Goal: Information Seeking & Learning: Learn about a topic

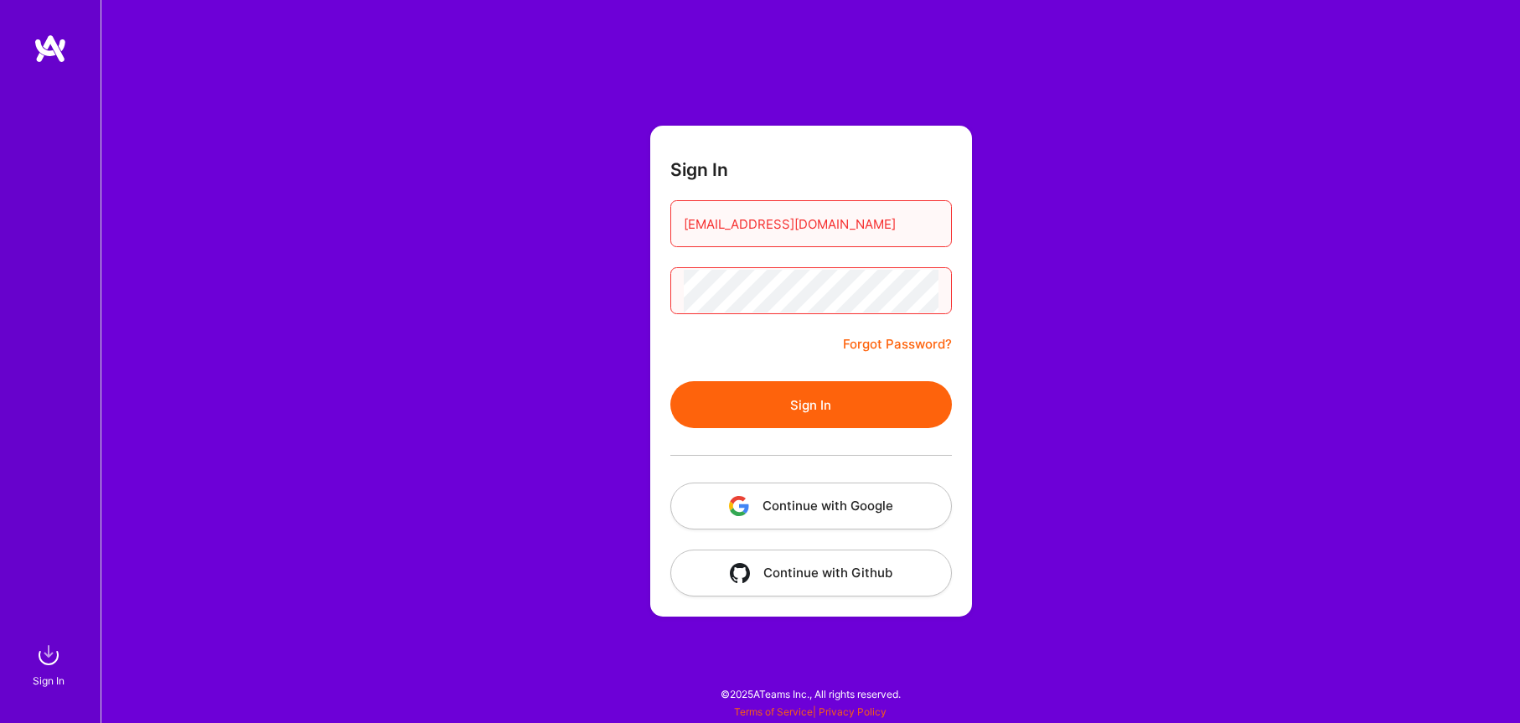
click at [772, 423] on button "Sign In" at bounding box center [811, 404] width 282 height 47
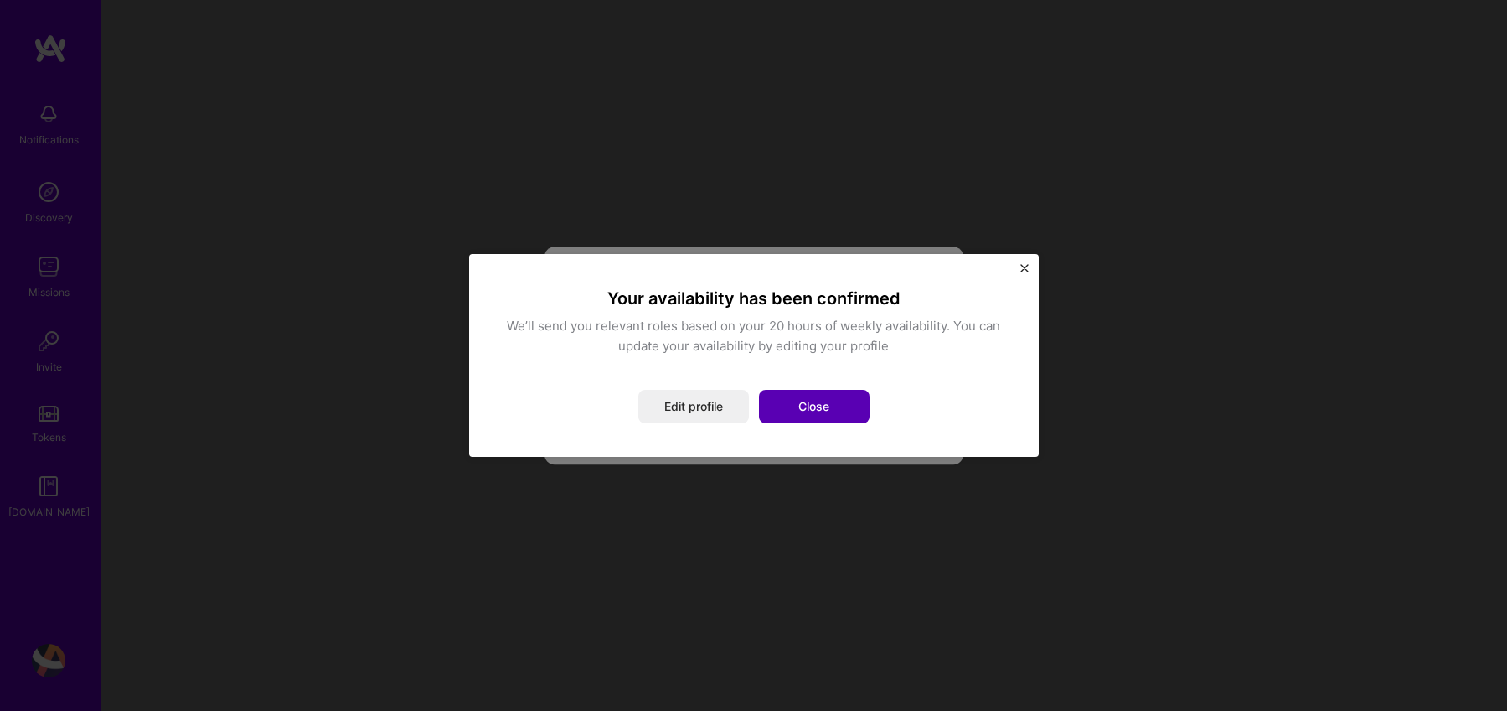
click at [772, 418] on button "Close" at bounding box center [814, 407] width 111 height 34
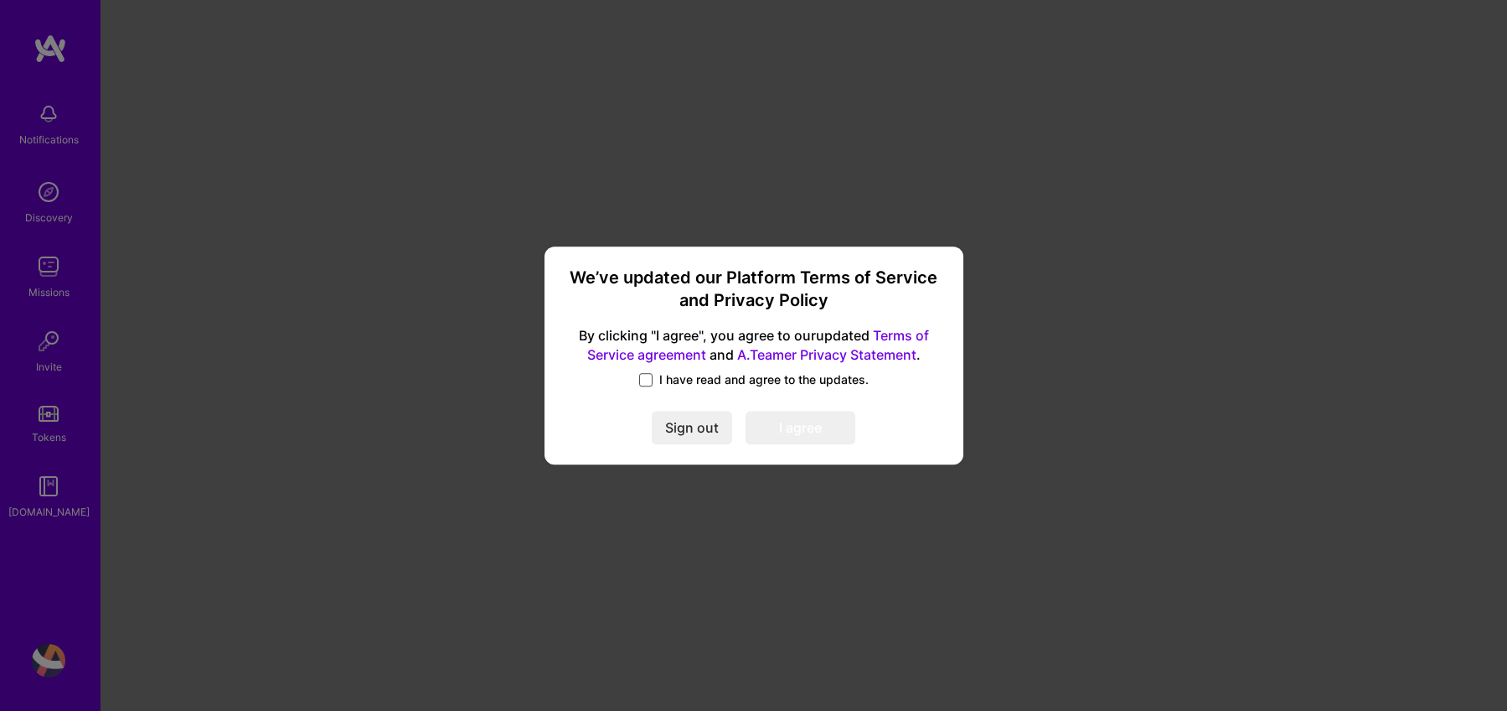
click at [646, 380] on span at bounding box center [645, 379] width 13 height 13
click at [0, 0] on input "I have read and agree to the updates." at bounding box center [0, 0] width 0 height 0
click at [762, 433] on button "I agree" at bounding box center [801, 428] width 110 height 34
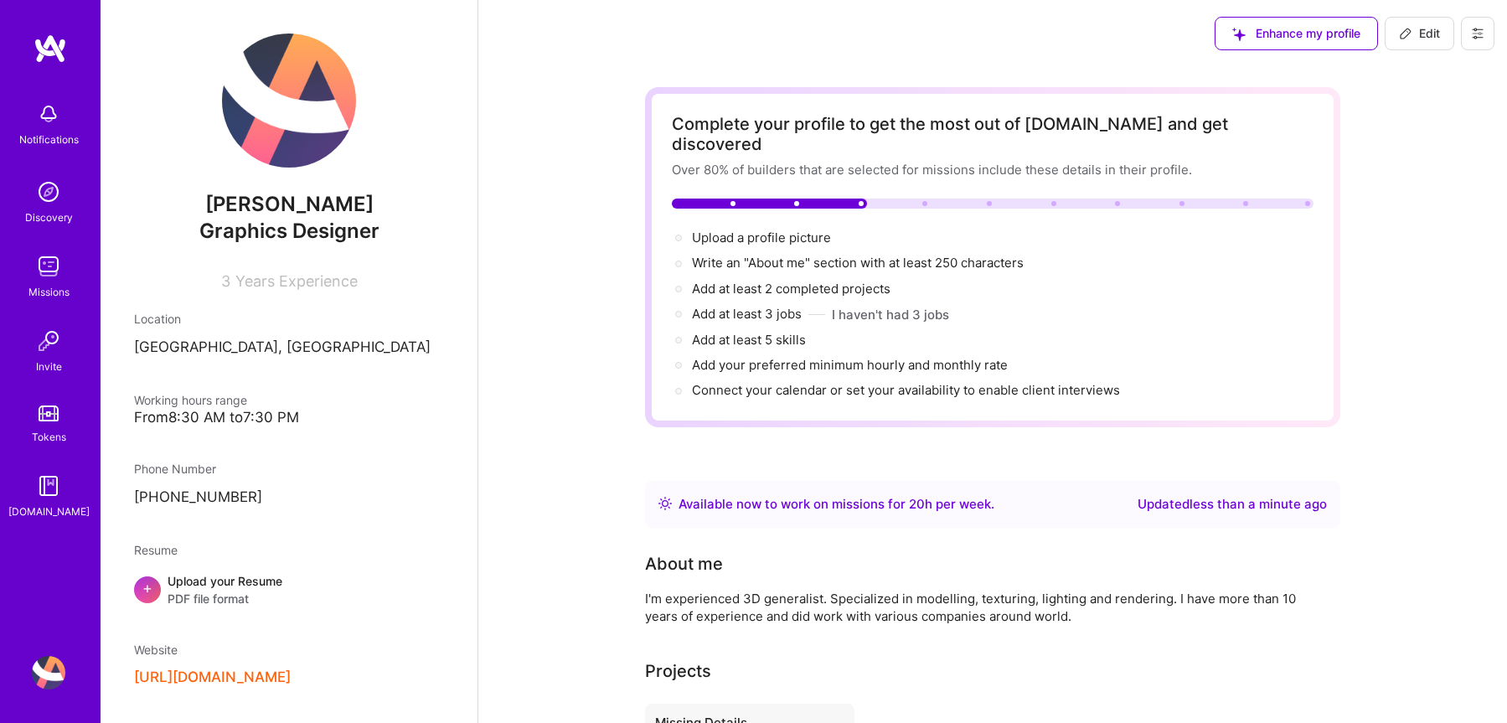
click at [48, 269] on img at bounding box center [49, 267] width 34 height 34
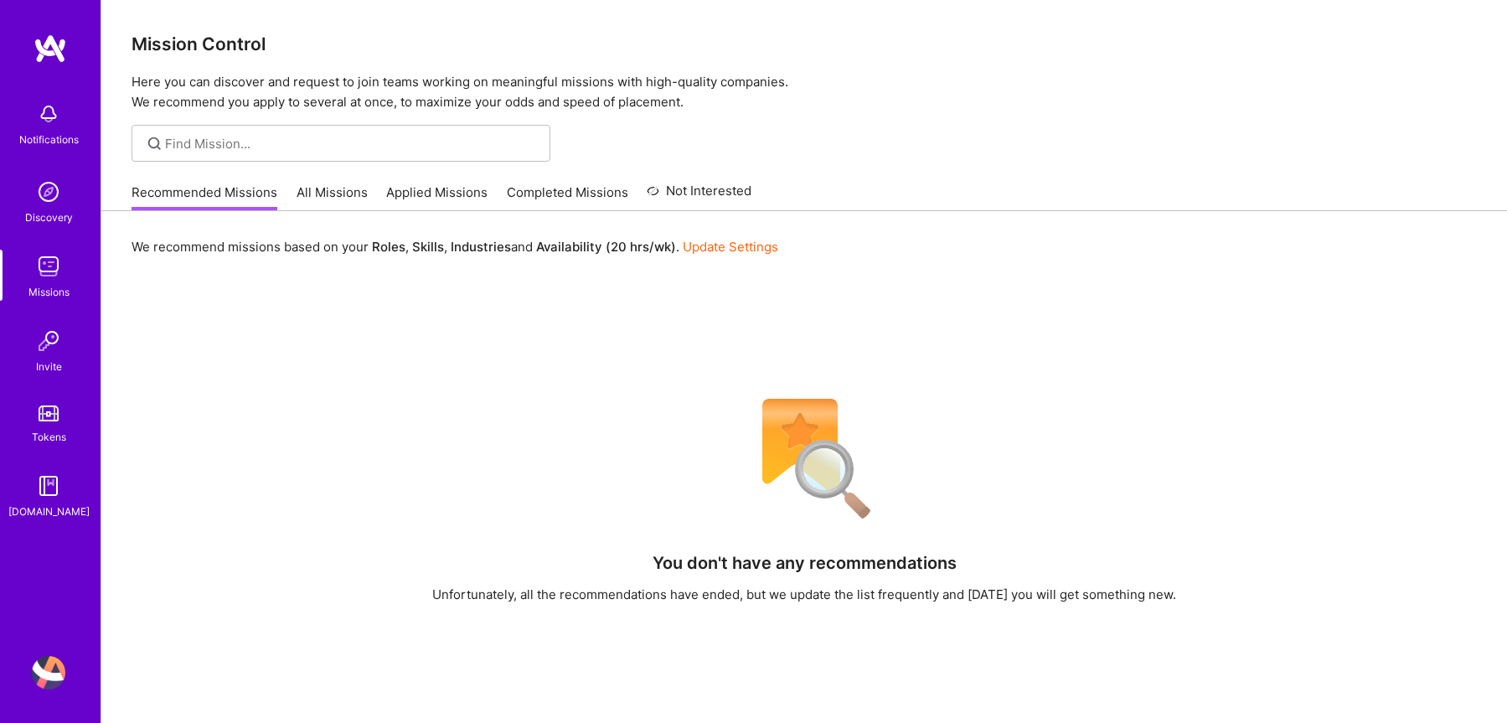
click at [735, 254] on link "Update Settings" at bounding box center [731, 247] width 96 height 16
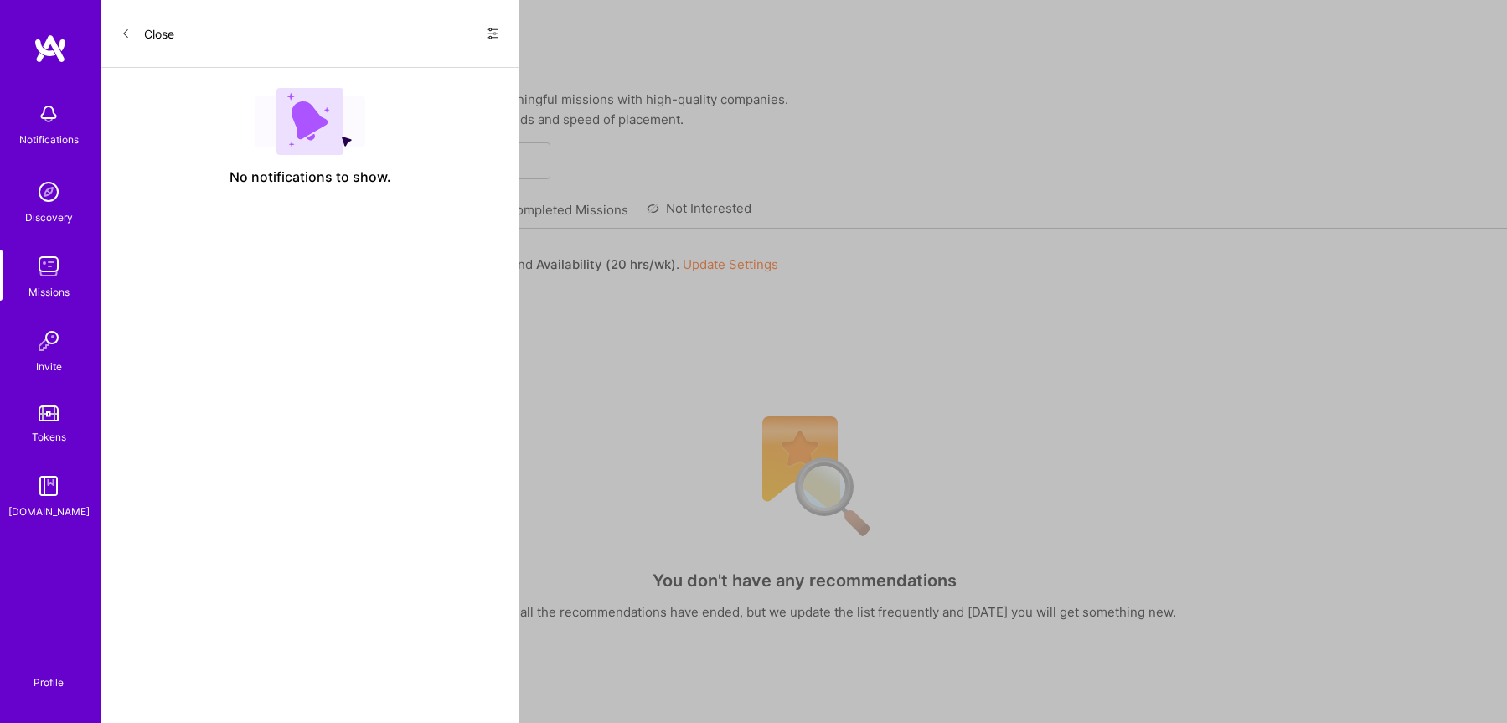
select select "RS"
select select "Right Now"
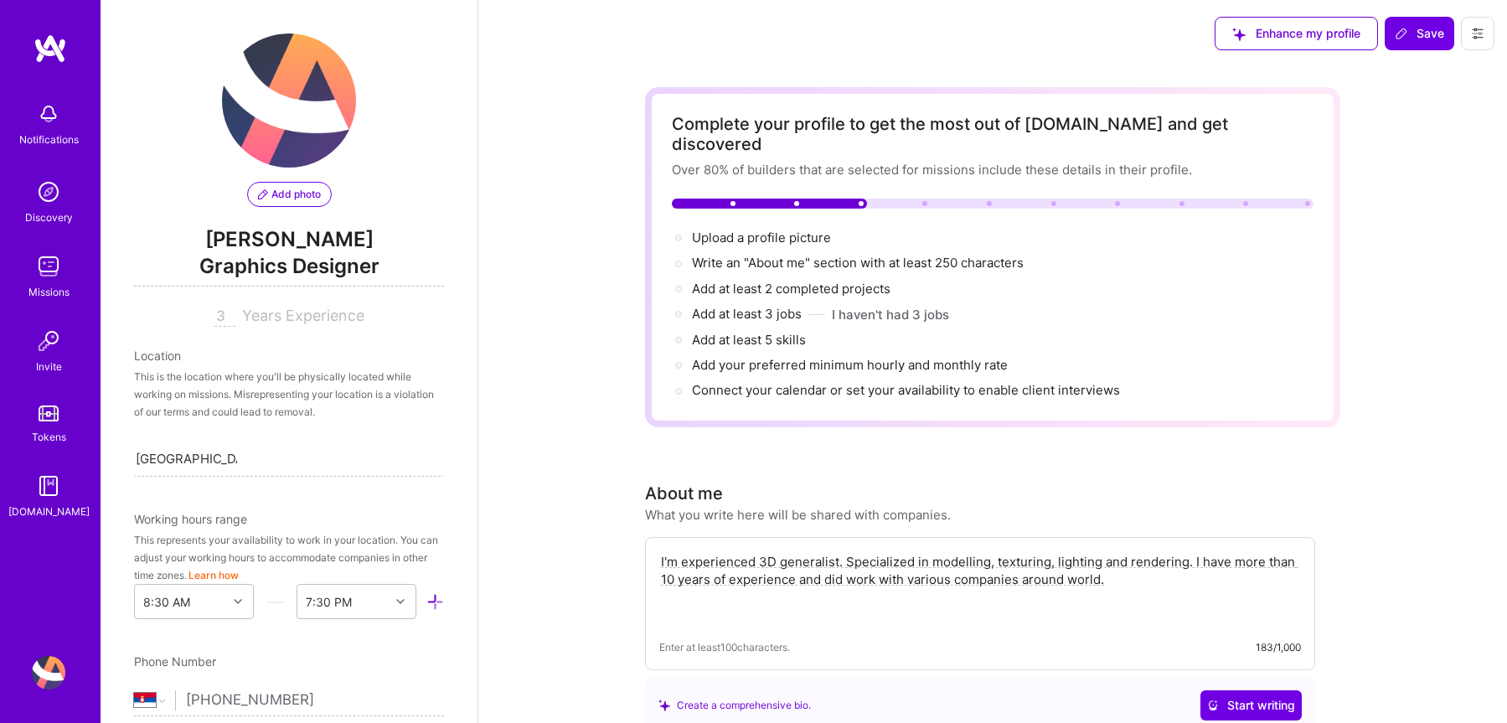
scroll to position [945, 0]
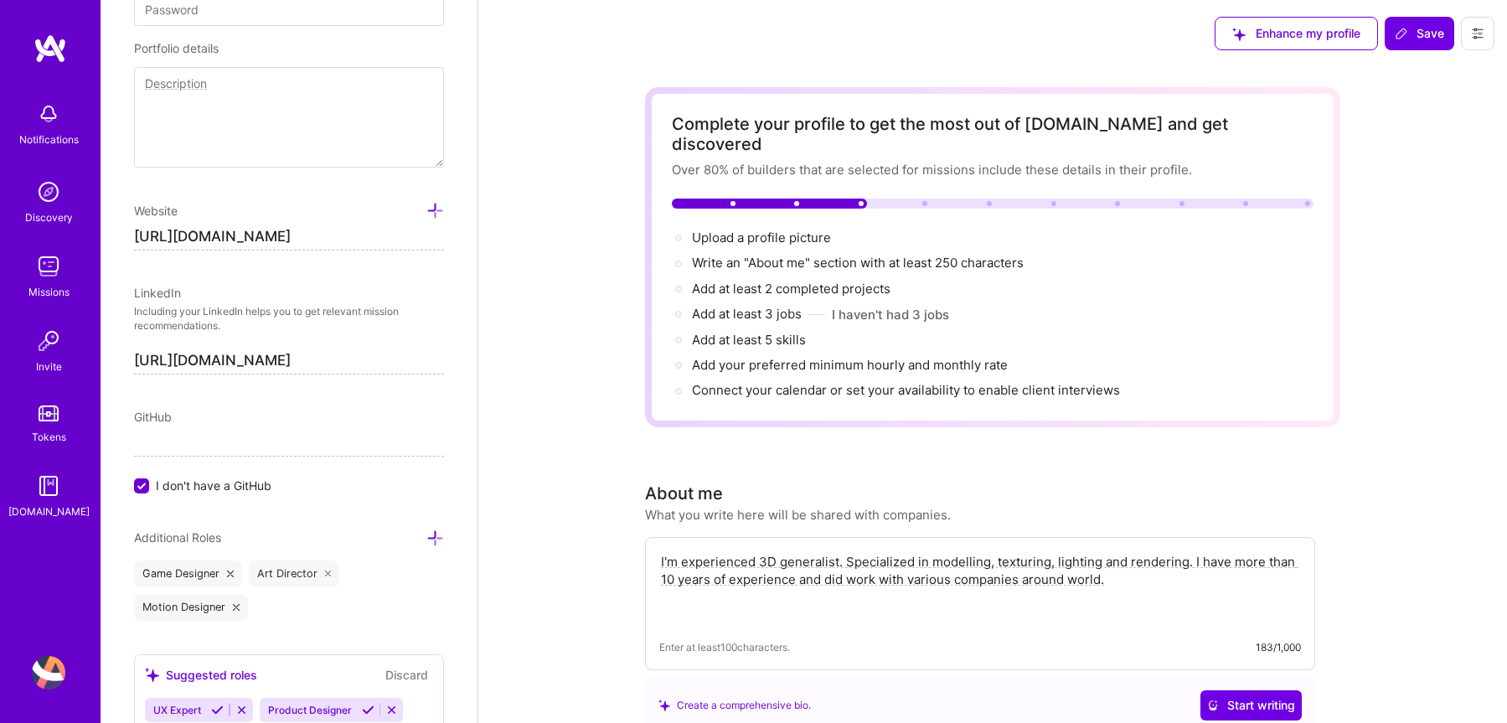
click at [43, 196] on img at bounding box center [49, 192] width 34 height 34
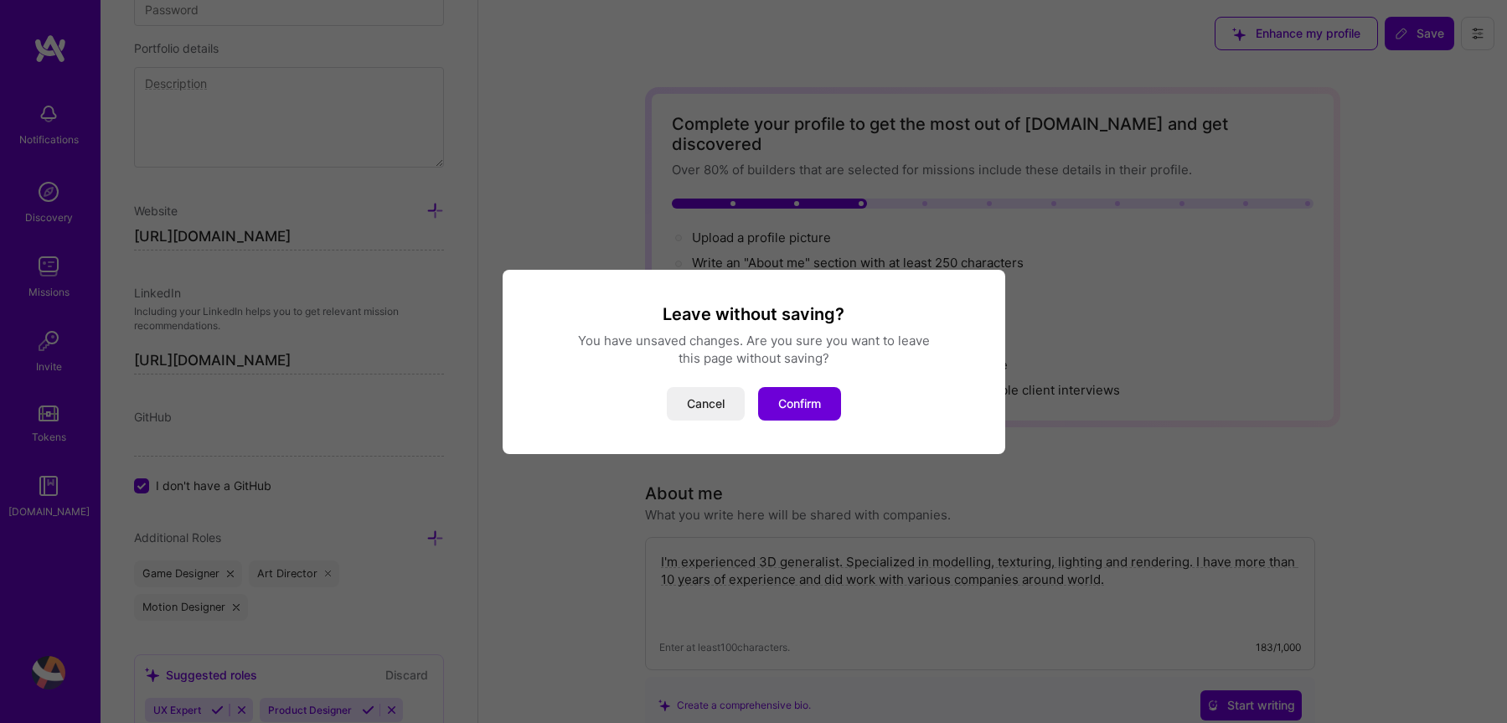
click at [35, 271] on div "Leave without saving? You have unsaved changes. Are you sure you want to leave …" at bounding box center [753, 361] width 1507 height 723
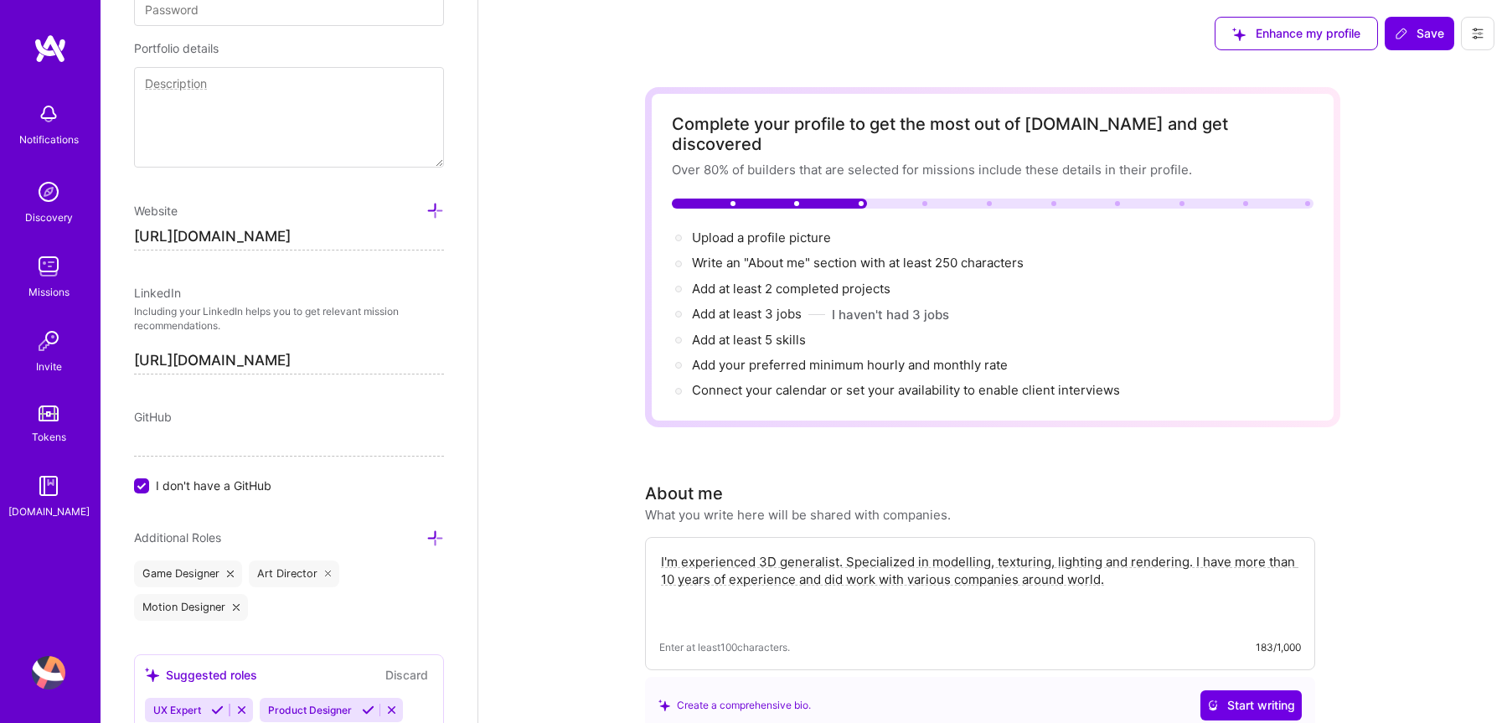
click at [35, 271] on img at bounding box center [49, 267] width 34 height 34
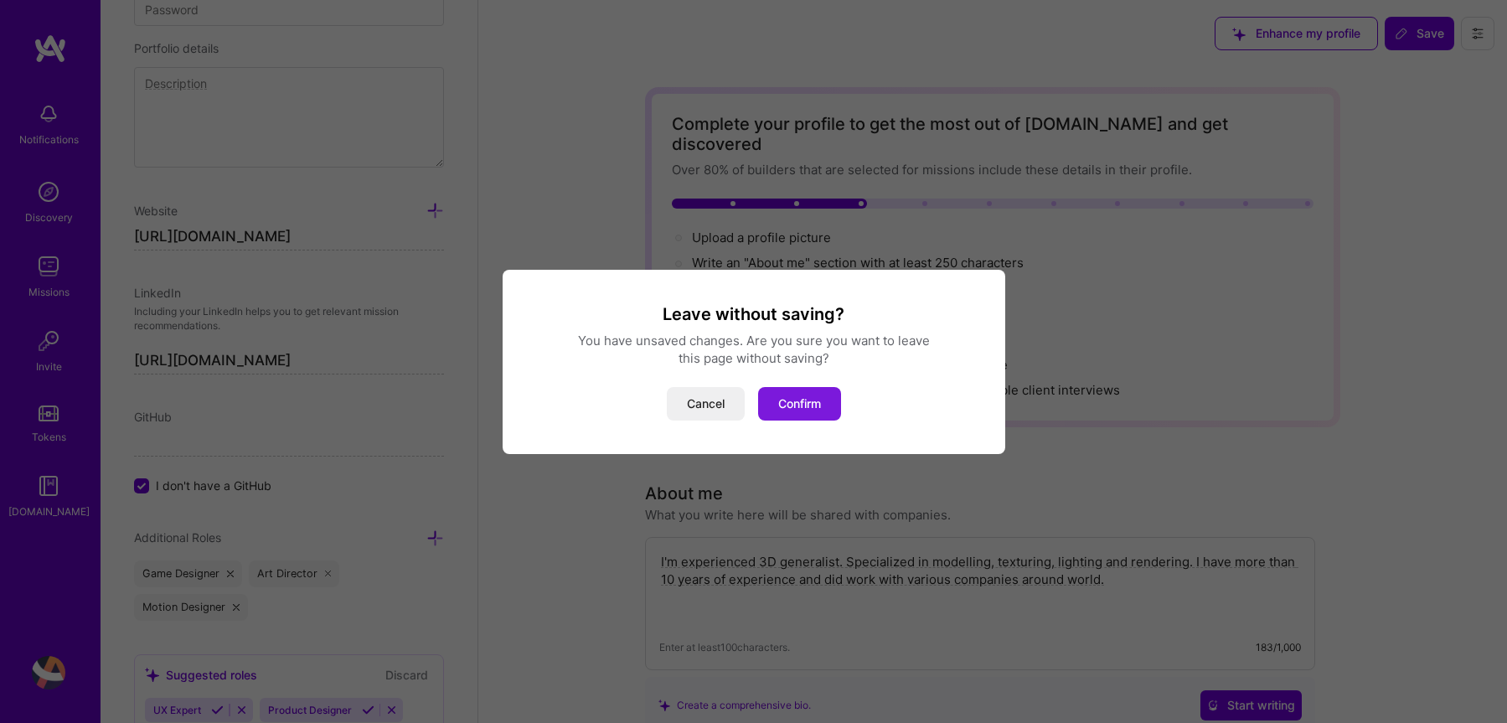
click at [803, 408] on button "Confirm" at bounding box center [799, 404] width 83 height 34
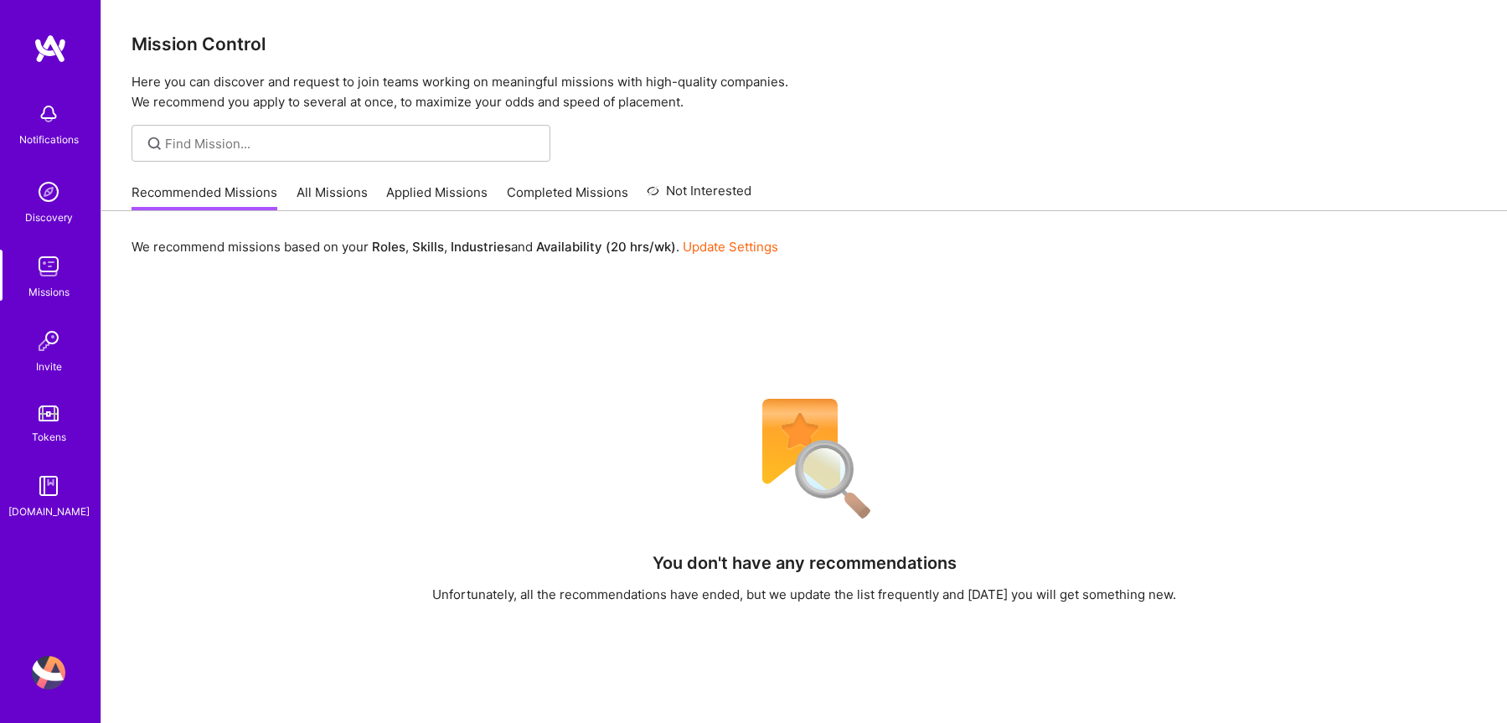
click at [328, 200] on link "All Missions" at bounding box center [332, 198] width 71 height 28
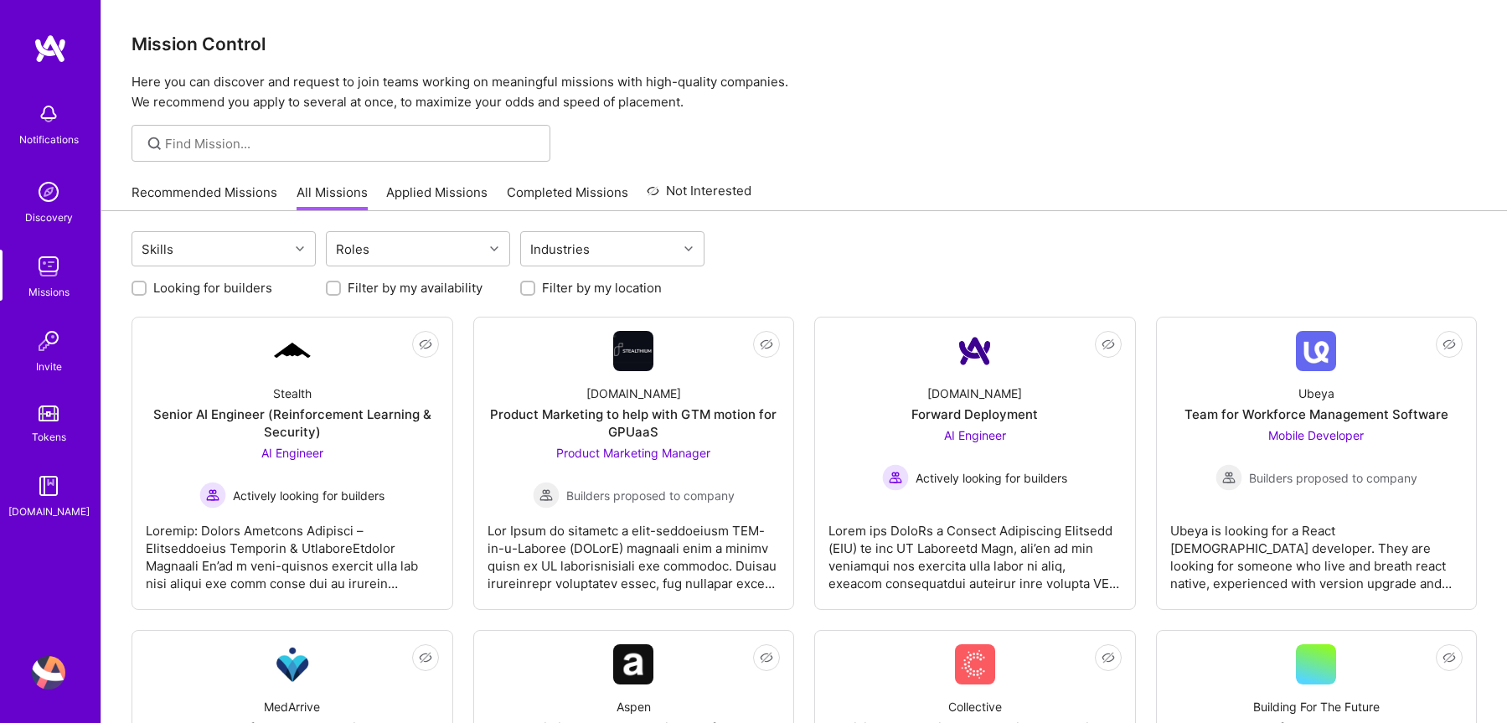
click at [59, 199] on img at bounding box center [49, 192] width 34 height 34
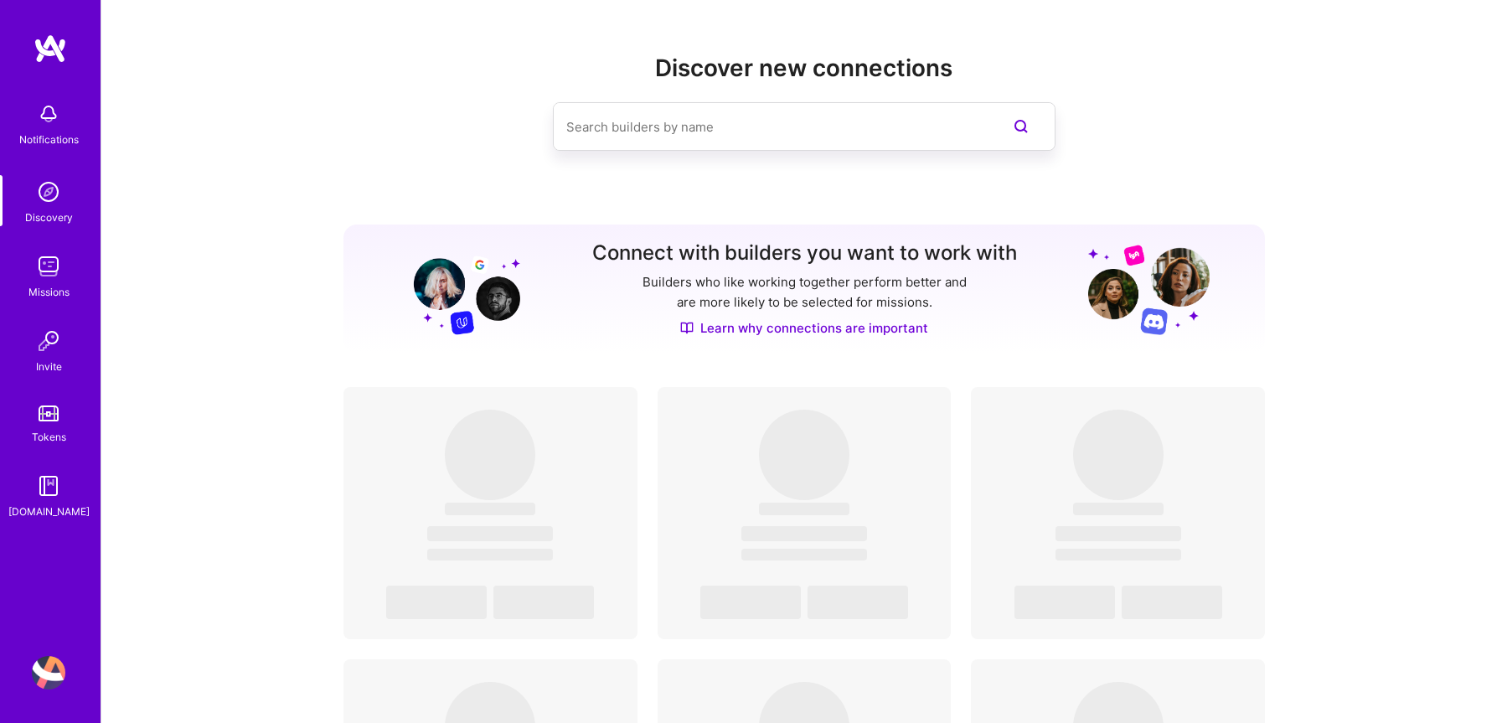
click at [50, 111] on img at bounding box center [49, 114] width 34 height 34
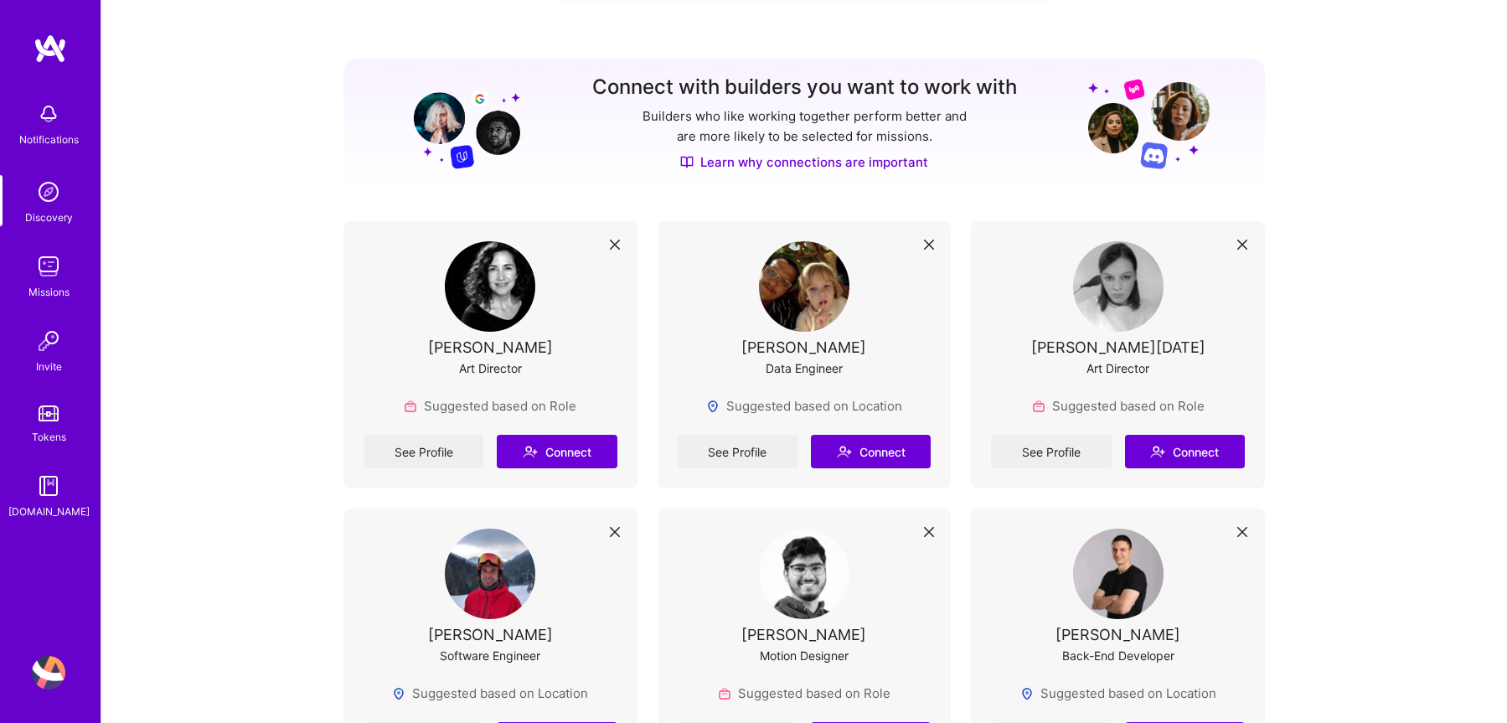
scroll to position [239, 0]
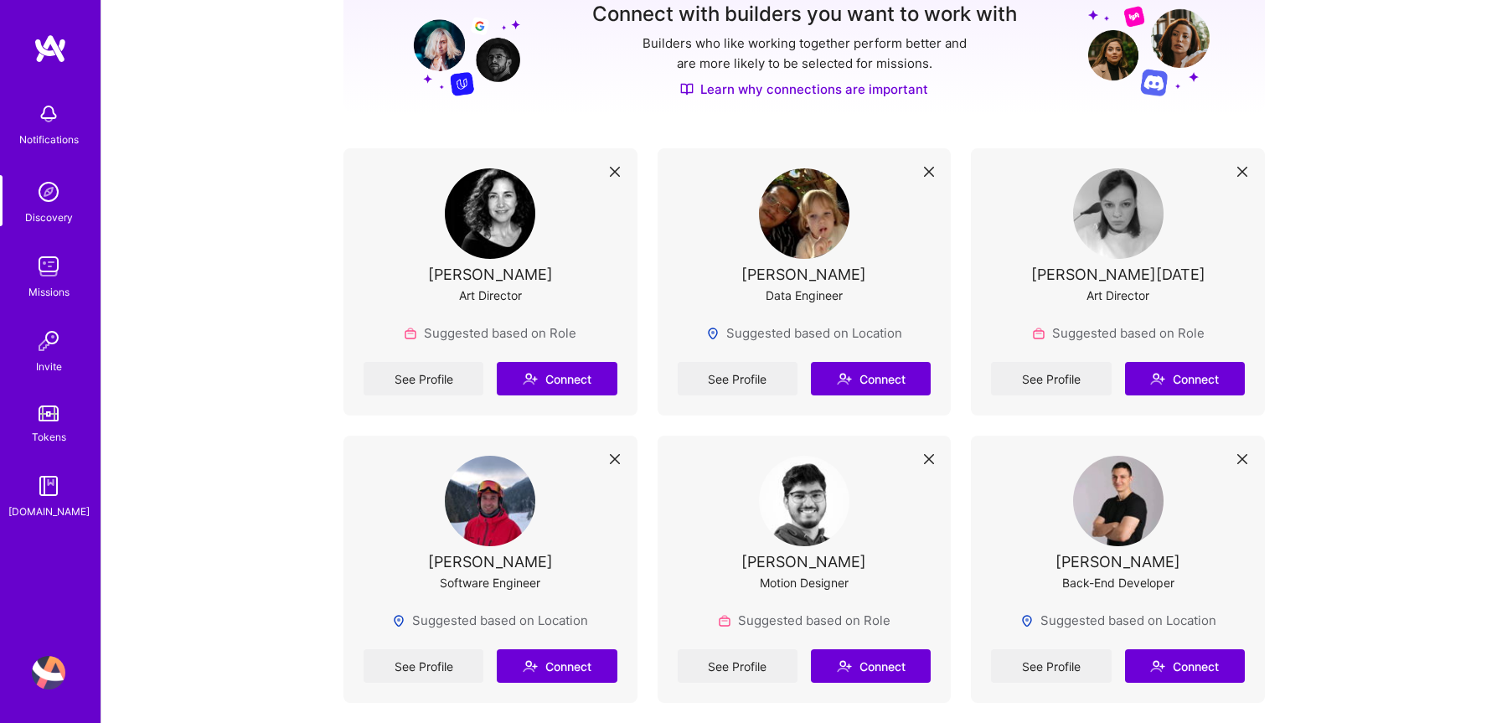
click at [474, 240] on img at bounding box center [490, 213] width 90 height 90
click at [416, 385] on link "See Profile" at bounding box center [424, 379] width 120 height 34
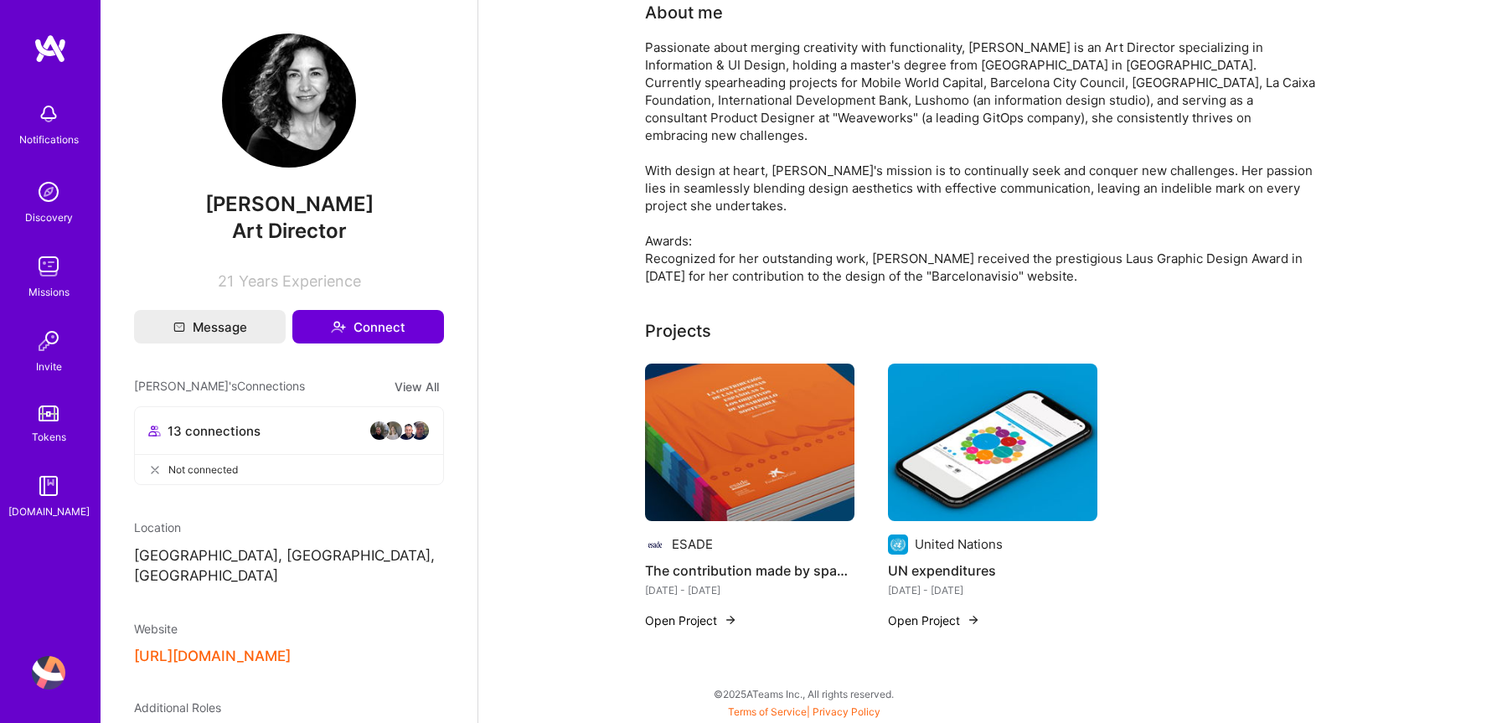
scroll to position [108, 0]
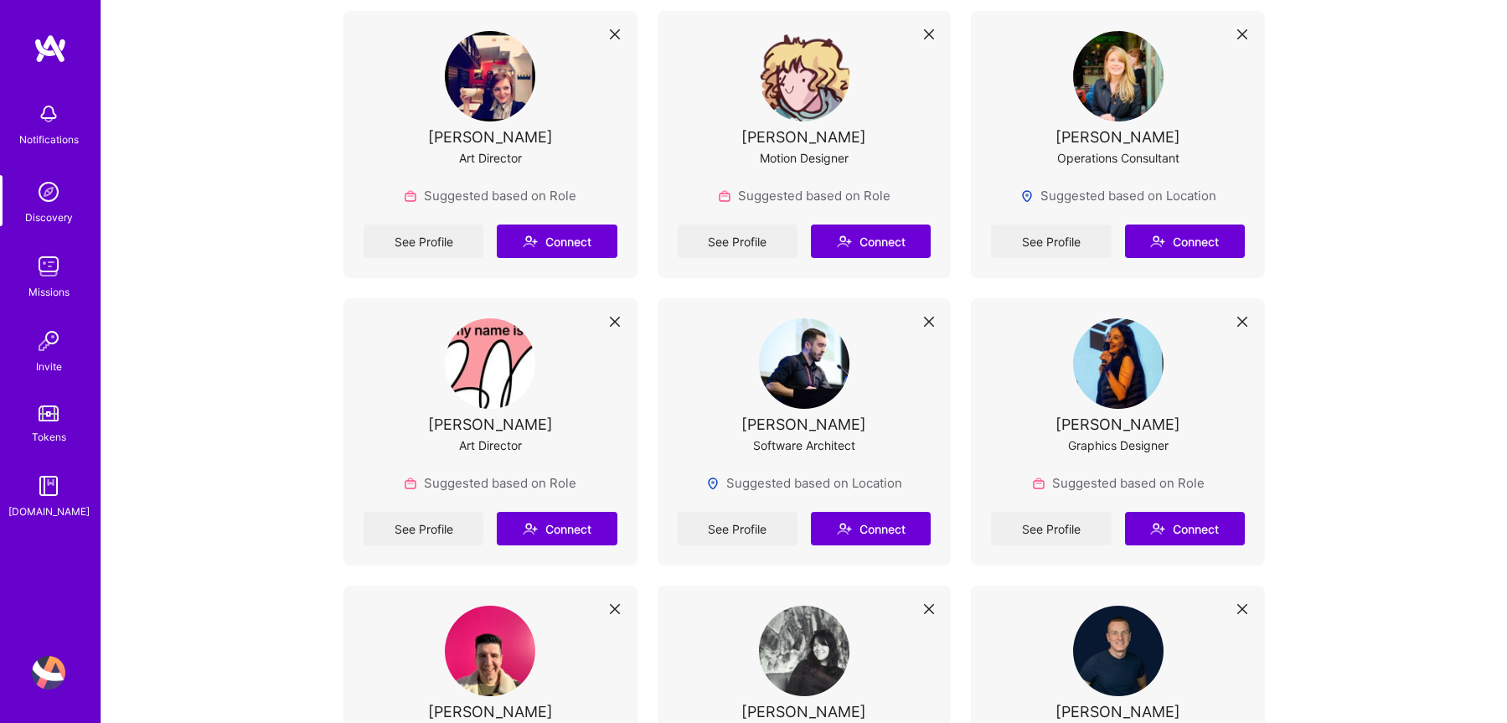
scroll to position [3906, 0]
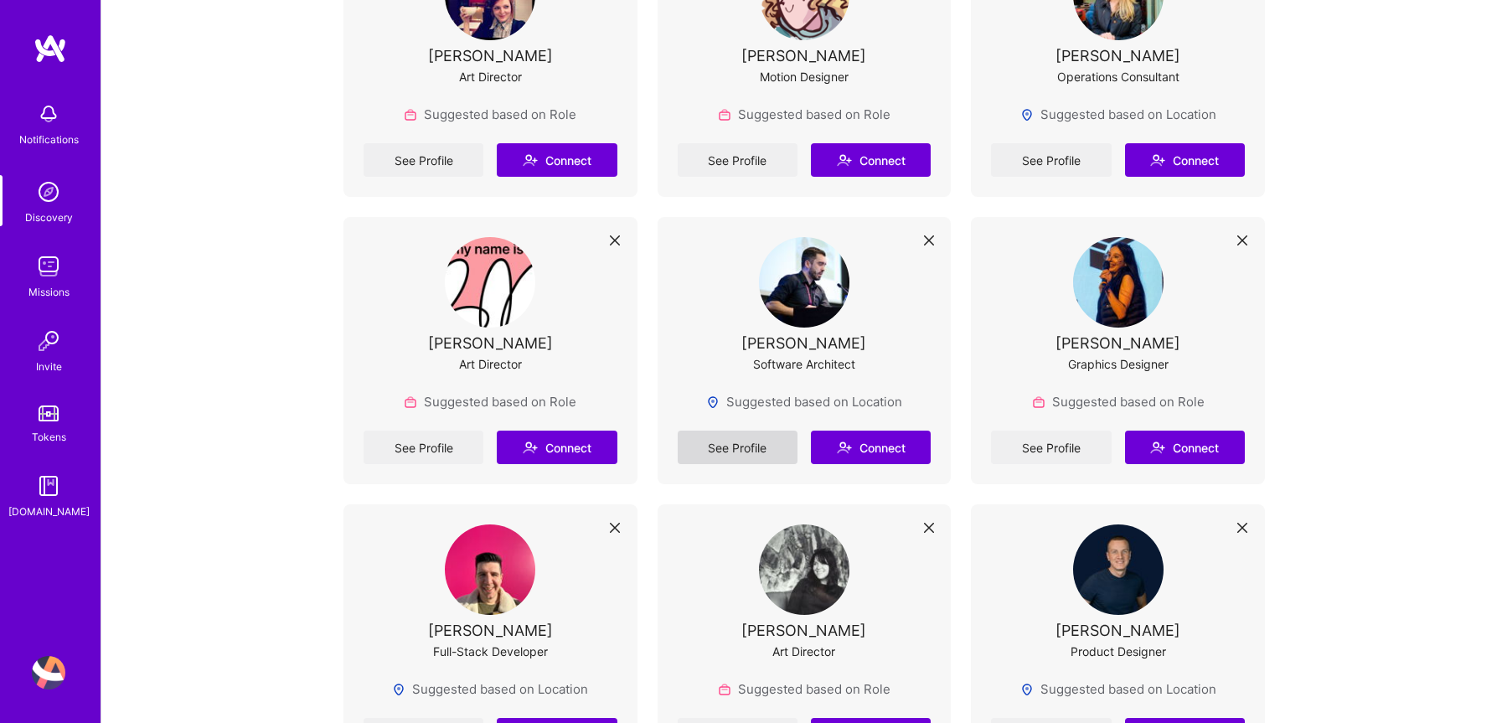
click at [713, 440] on link "See Profile" at bounding box center [738, 448] width 120 height 34
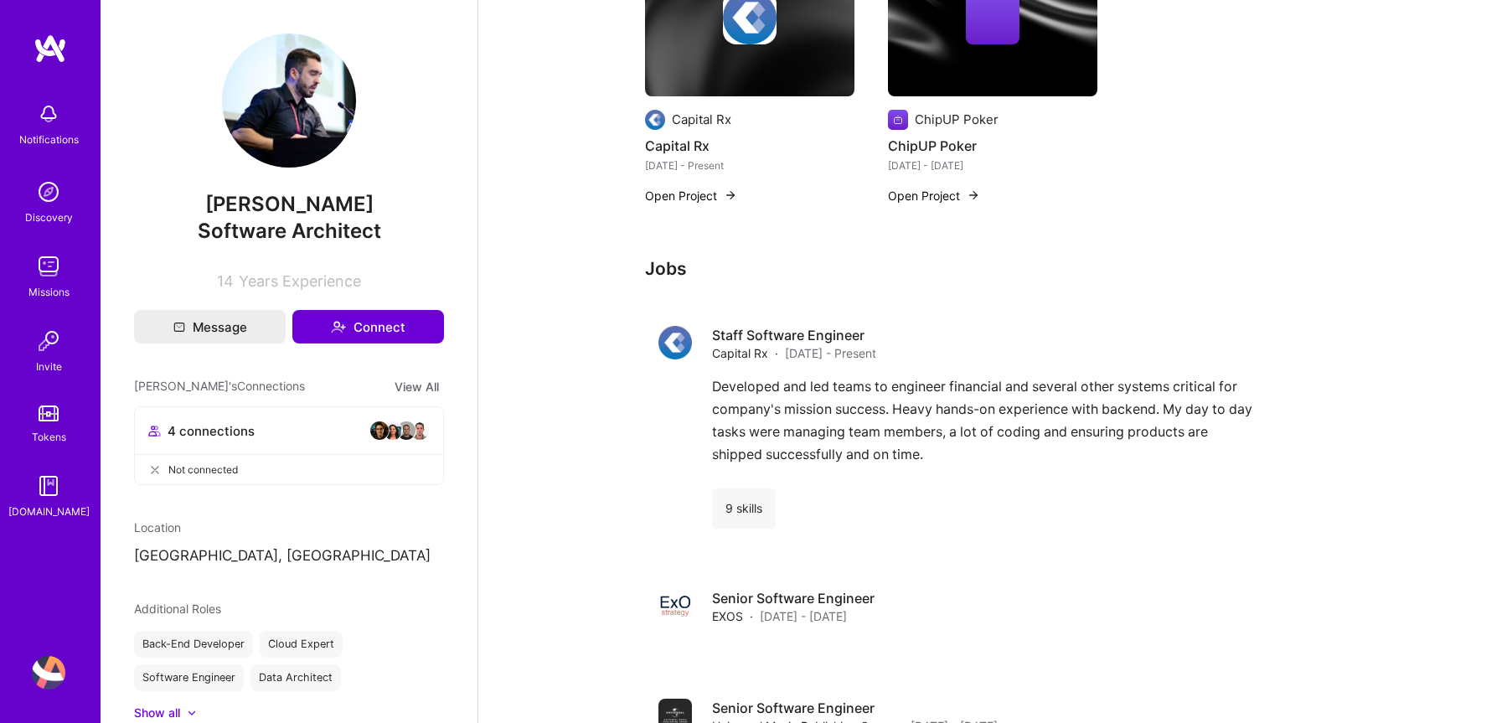
scroll to position [320, 0]
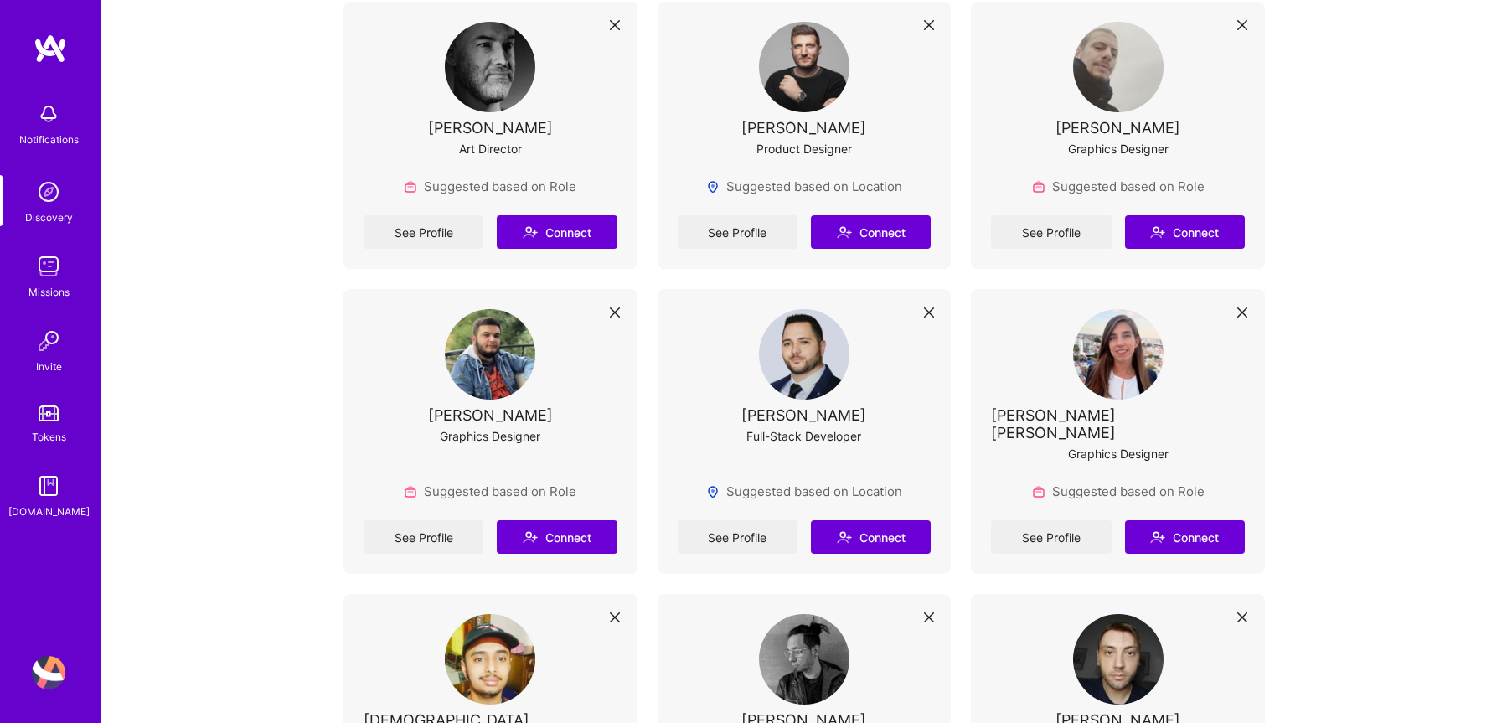
scroll to position [4697, 0]
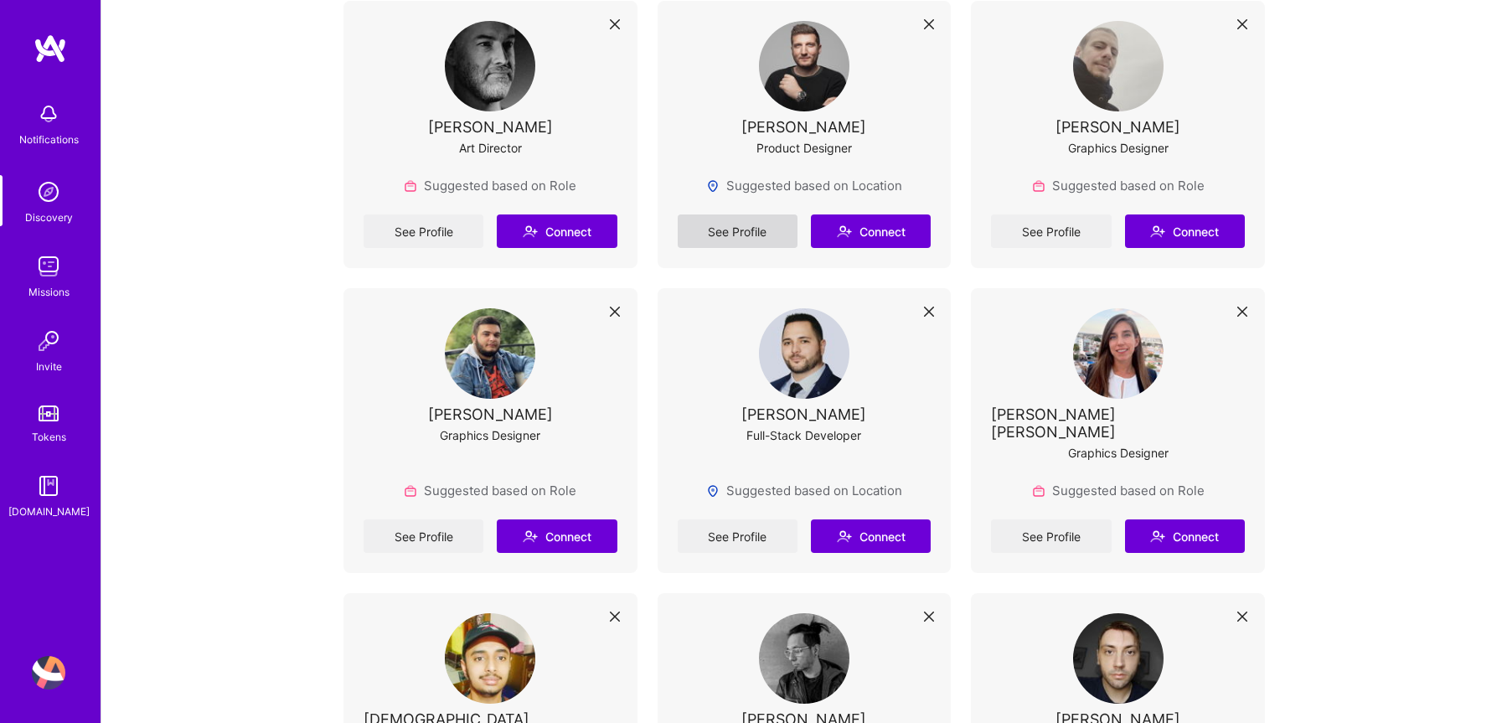
click at [739, 243] on link "See Profile" at bounding box center [738, 232] width 120 height 34
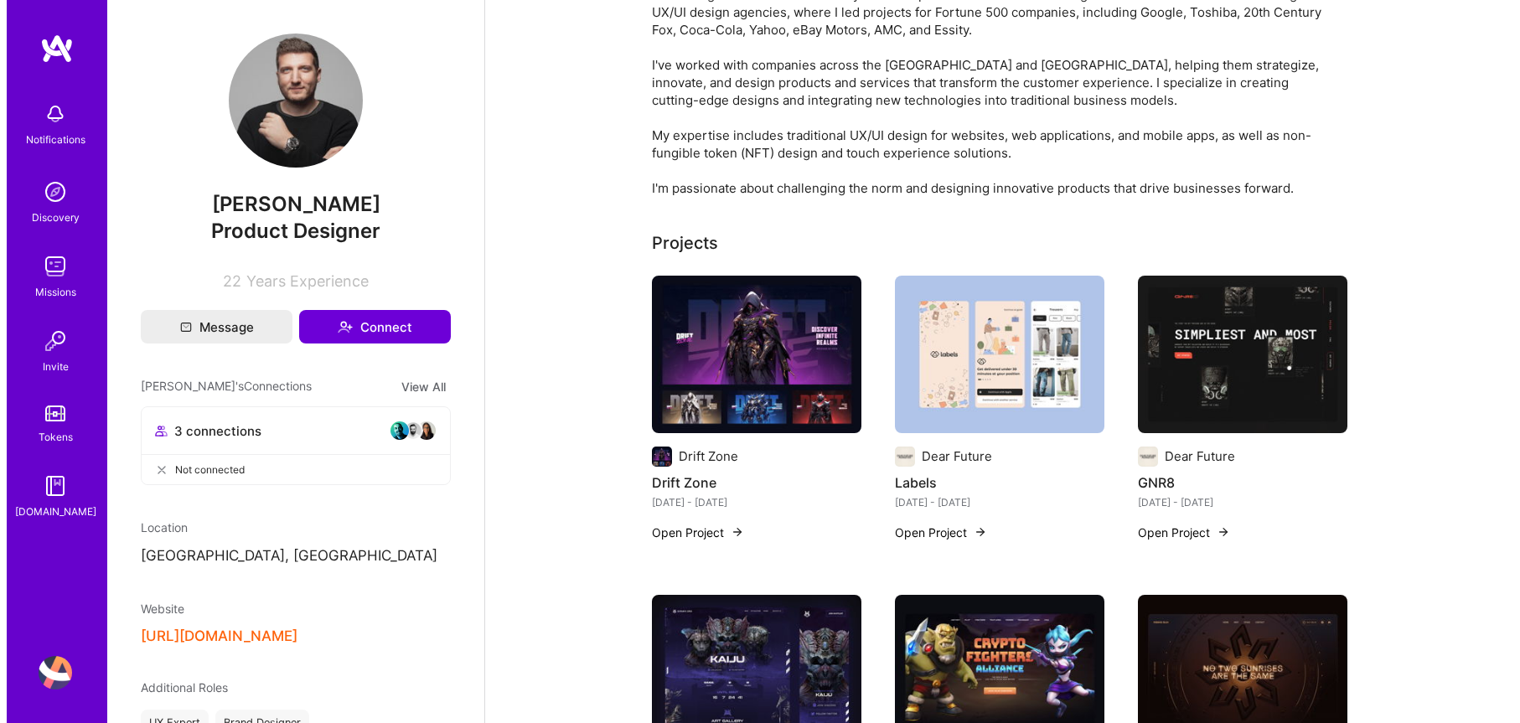
scroll to position [128, 0]
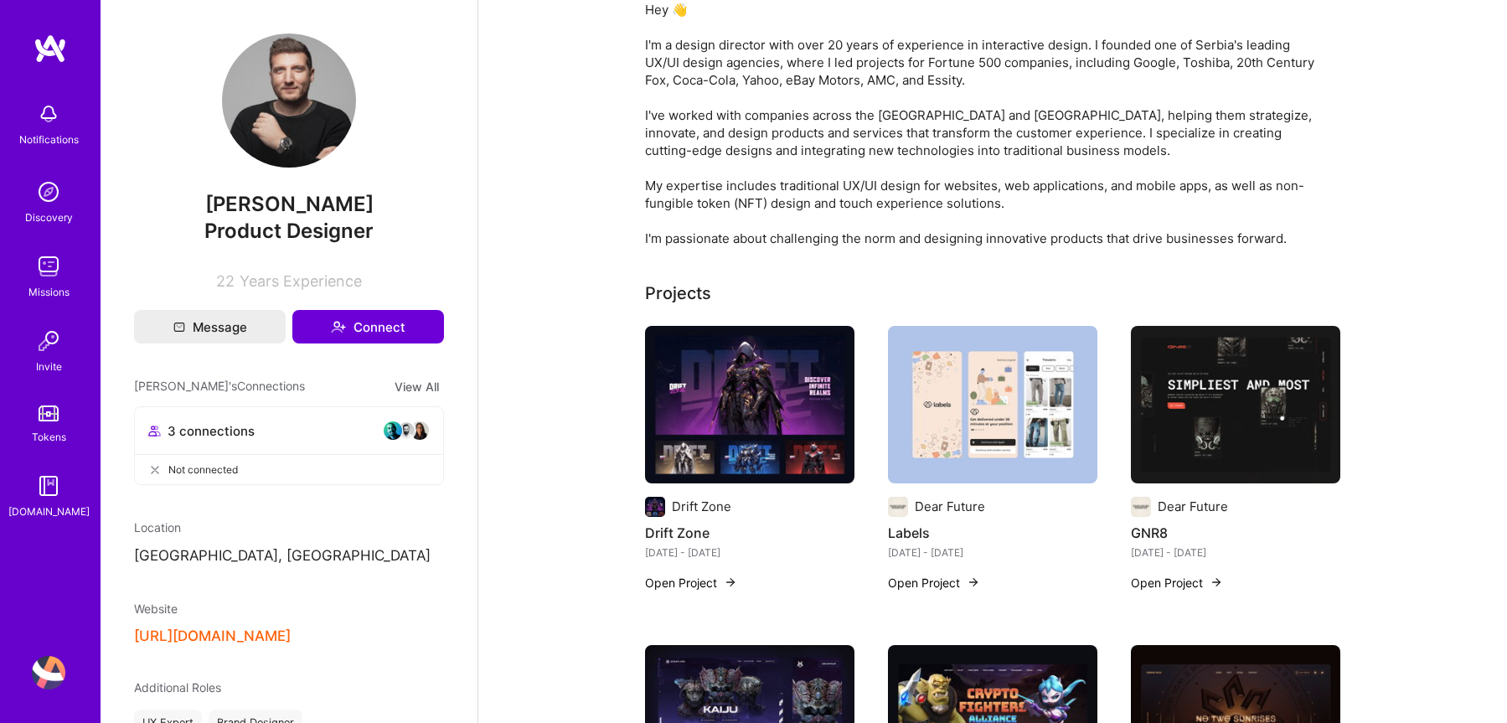
click at [802, 395] on img at bounding box center [749, 405] width 209 height 158
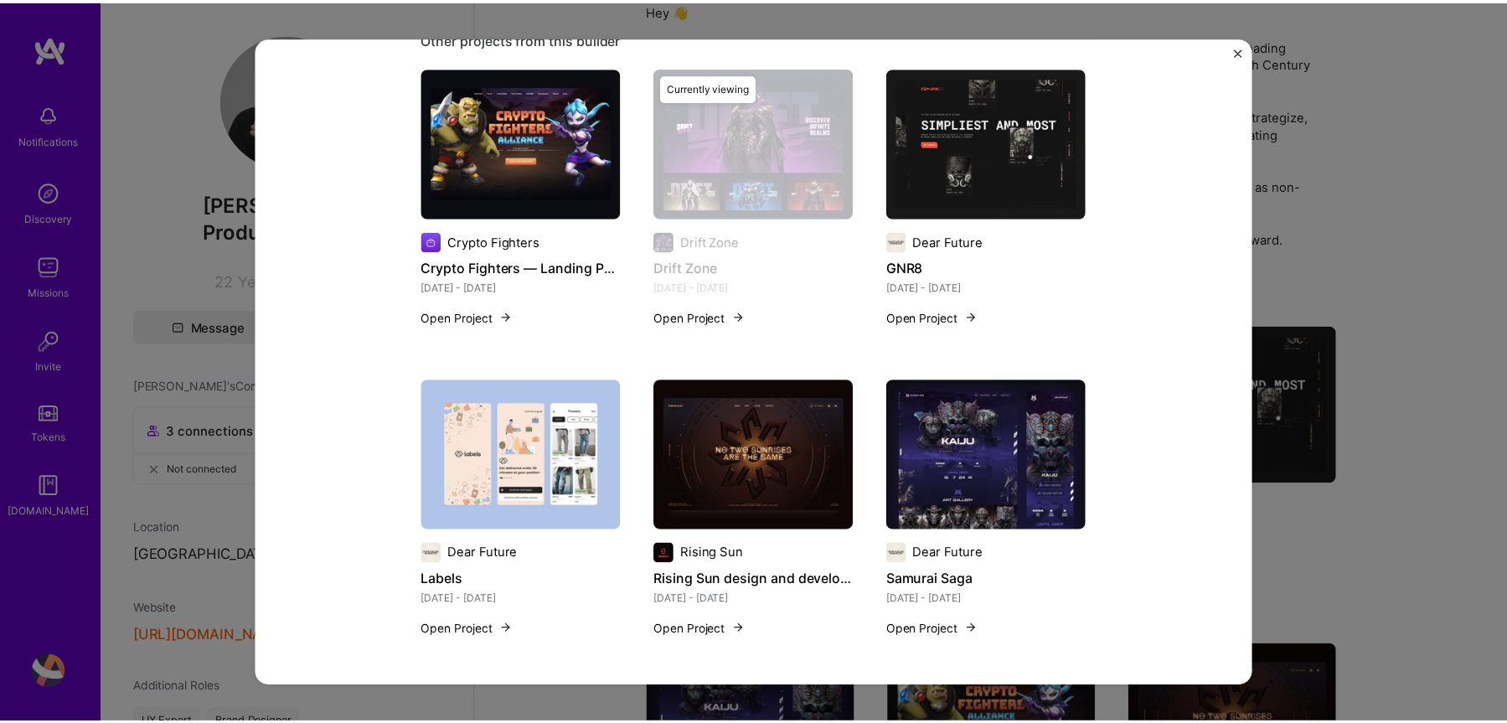
scroll to position [1771, 0]
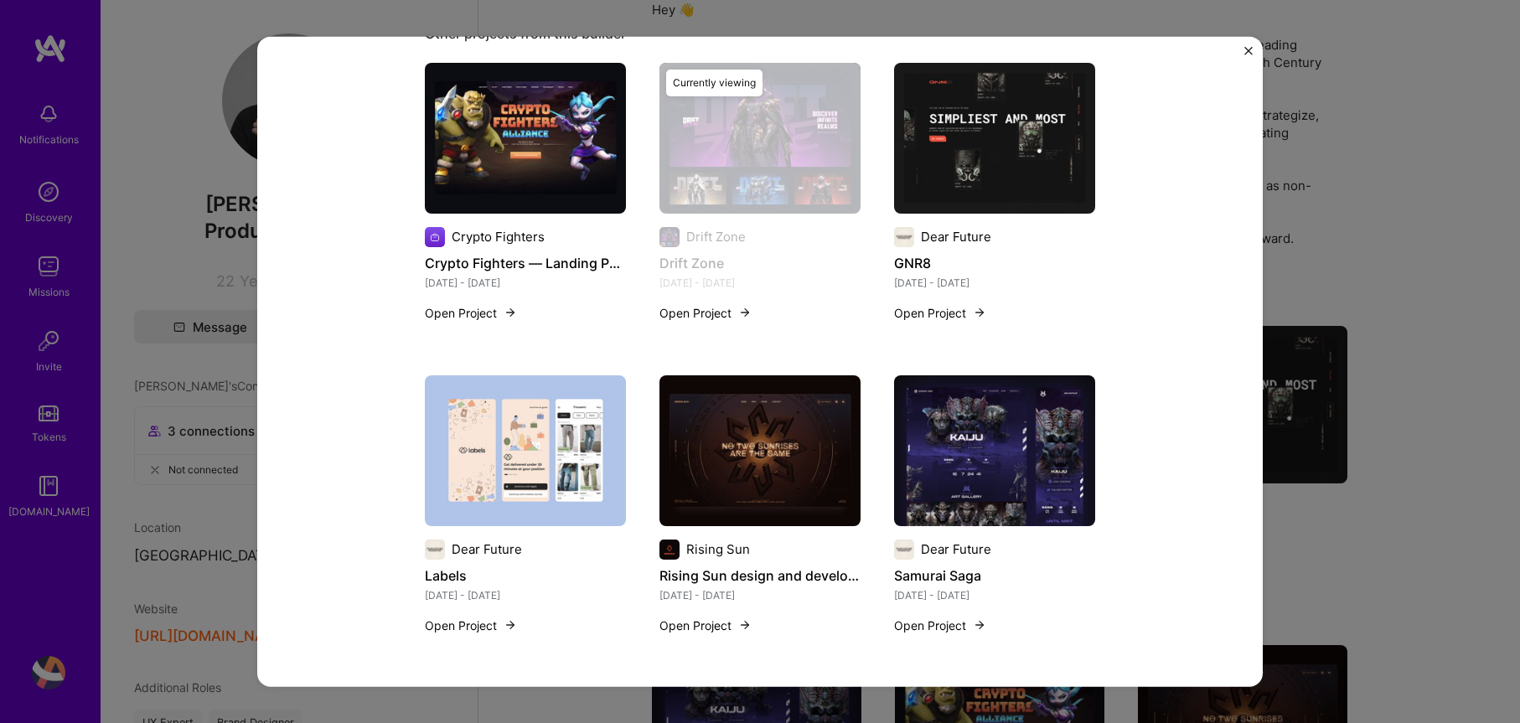
click at [1387, 77] on div "Drift Zone Drift Zone Crypto, Gaming & e-Sports Role Design Director [DATE] - […" at bounding box center [760, 361] width 1520 height 723
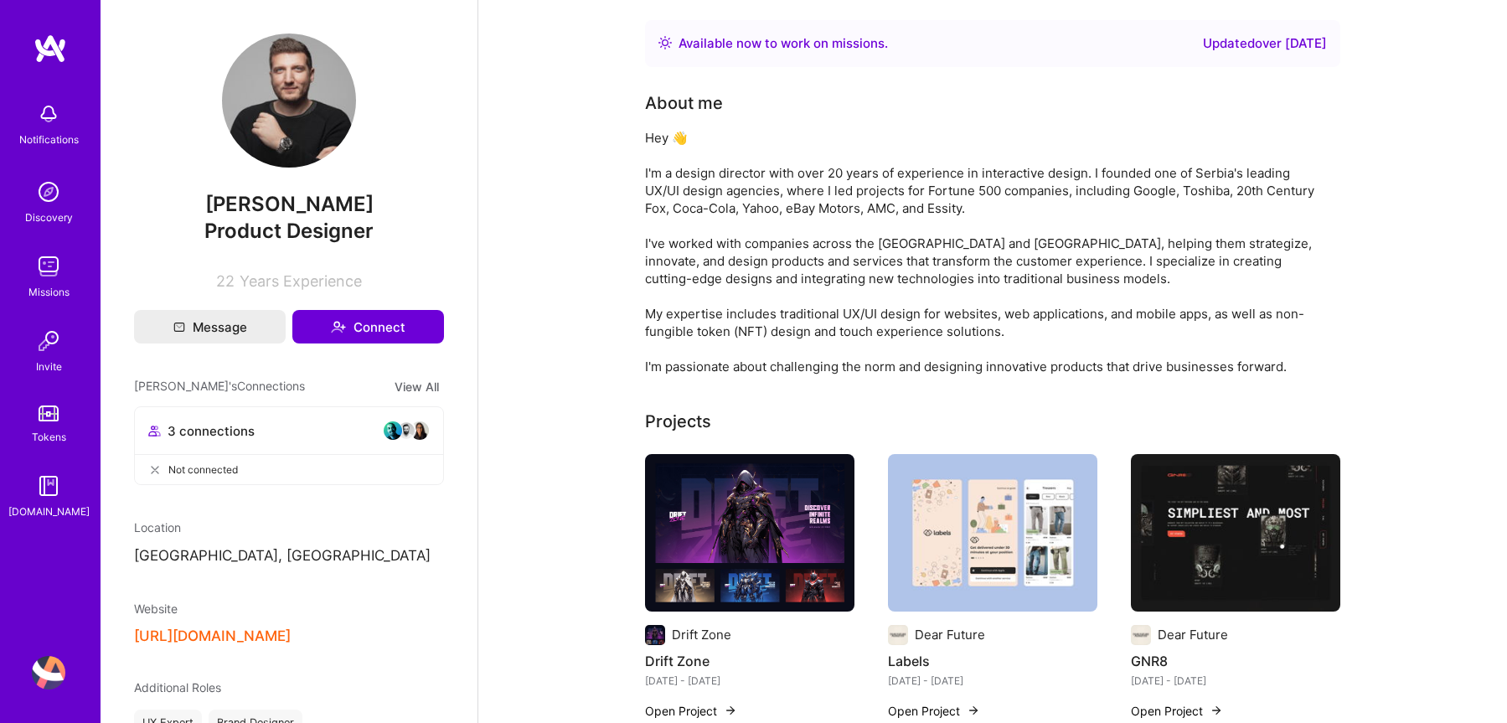
click at [240, 630] on button "[URL][DOMAIN_NAME]" at bounding box center [212, 637] width 157 height 18
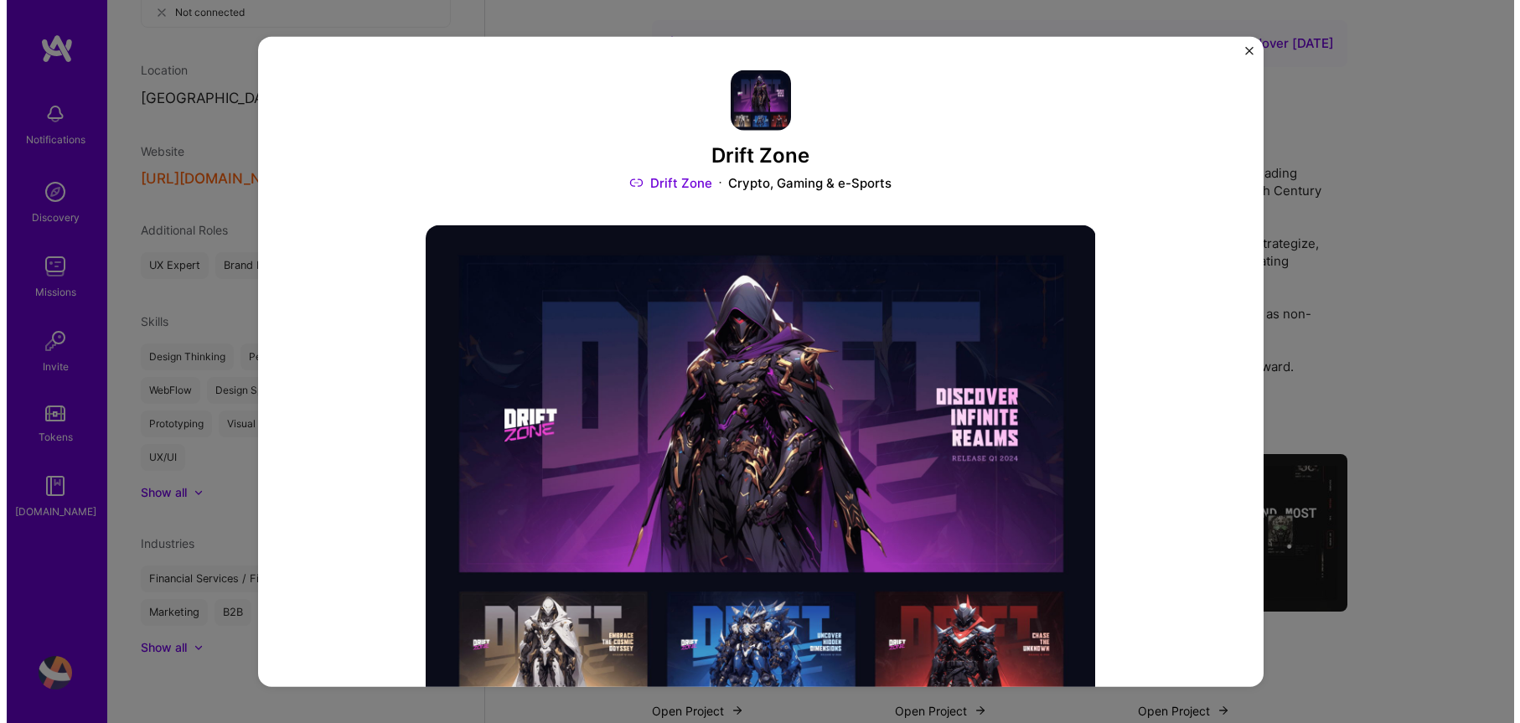
scroll to position [128, 0]
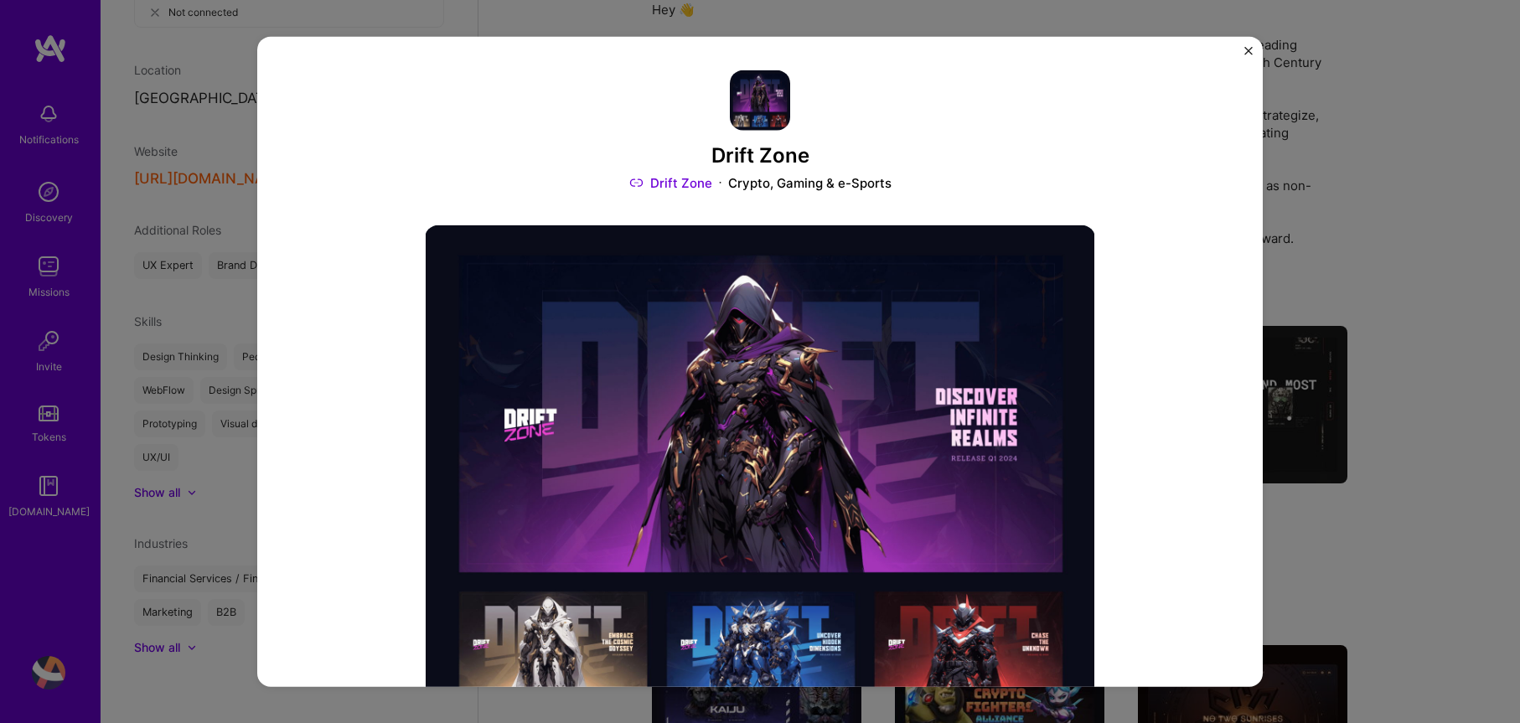
click at [1246, 49] on img "Close" at bounding box center [1248, 50] width 8 height 8
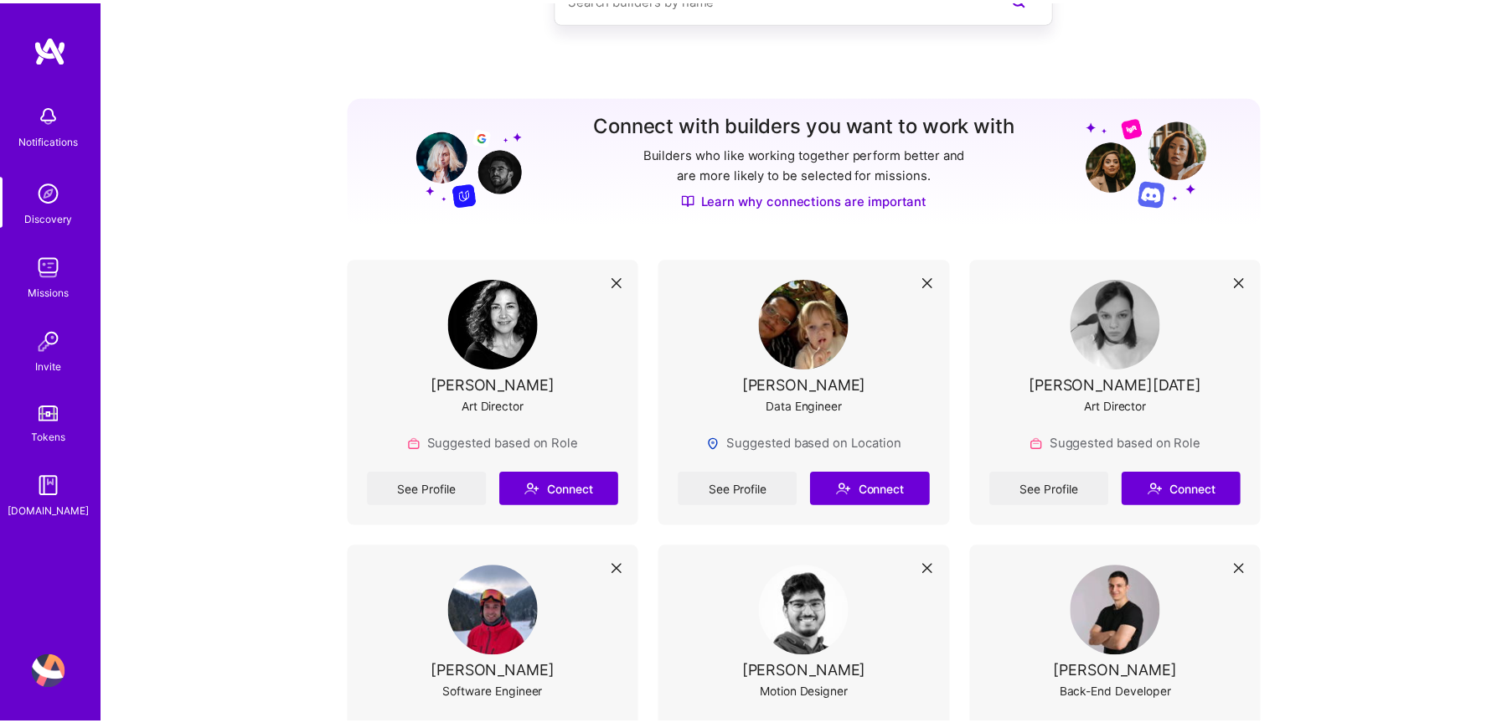
scroll to position [4697, 0]
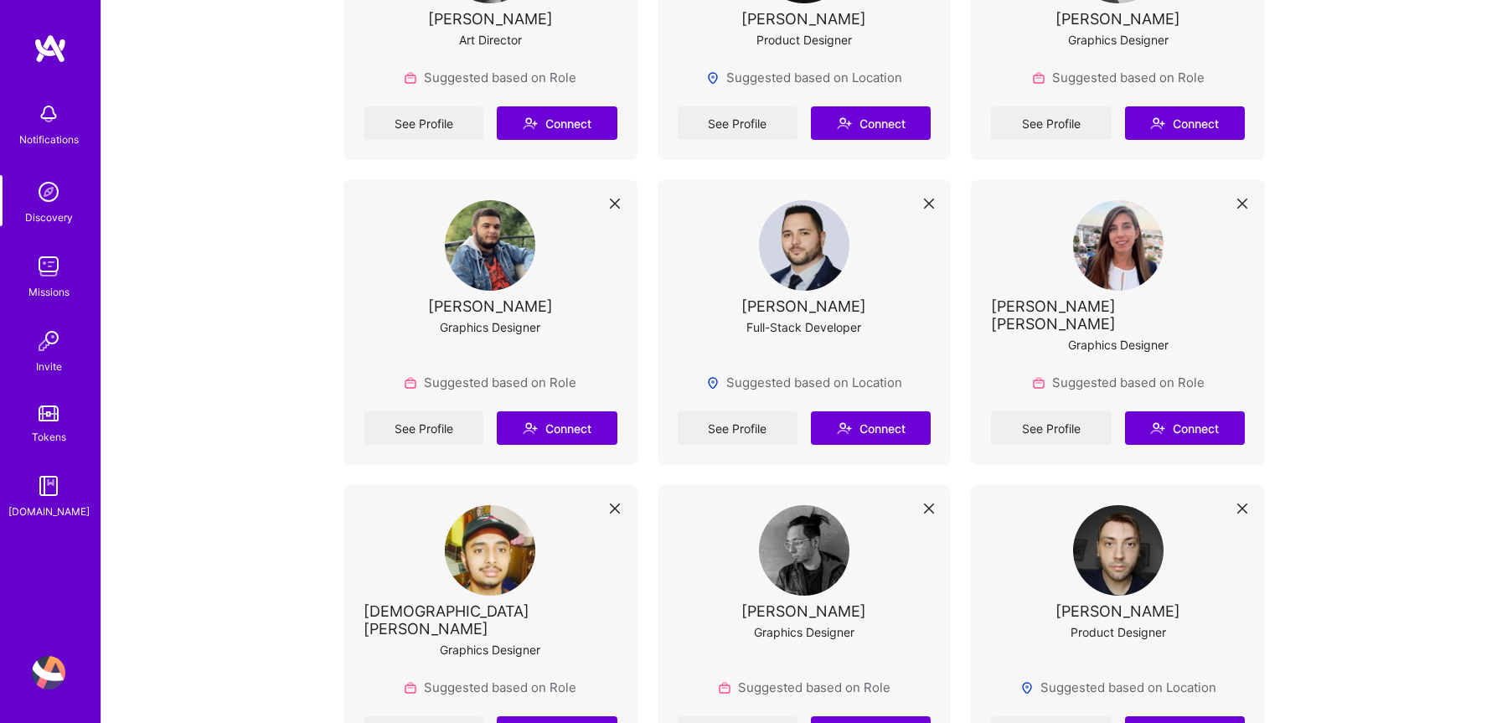
scroll to position [4813, 0]
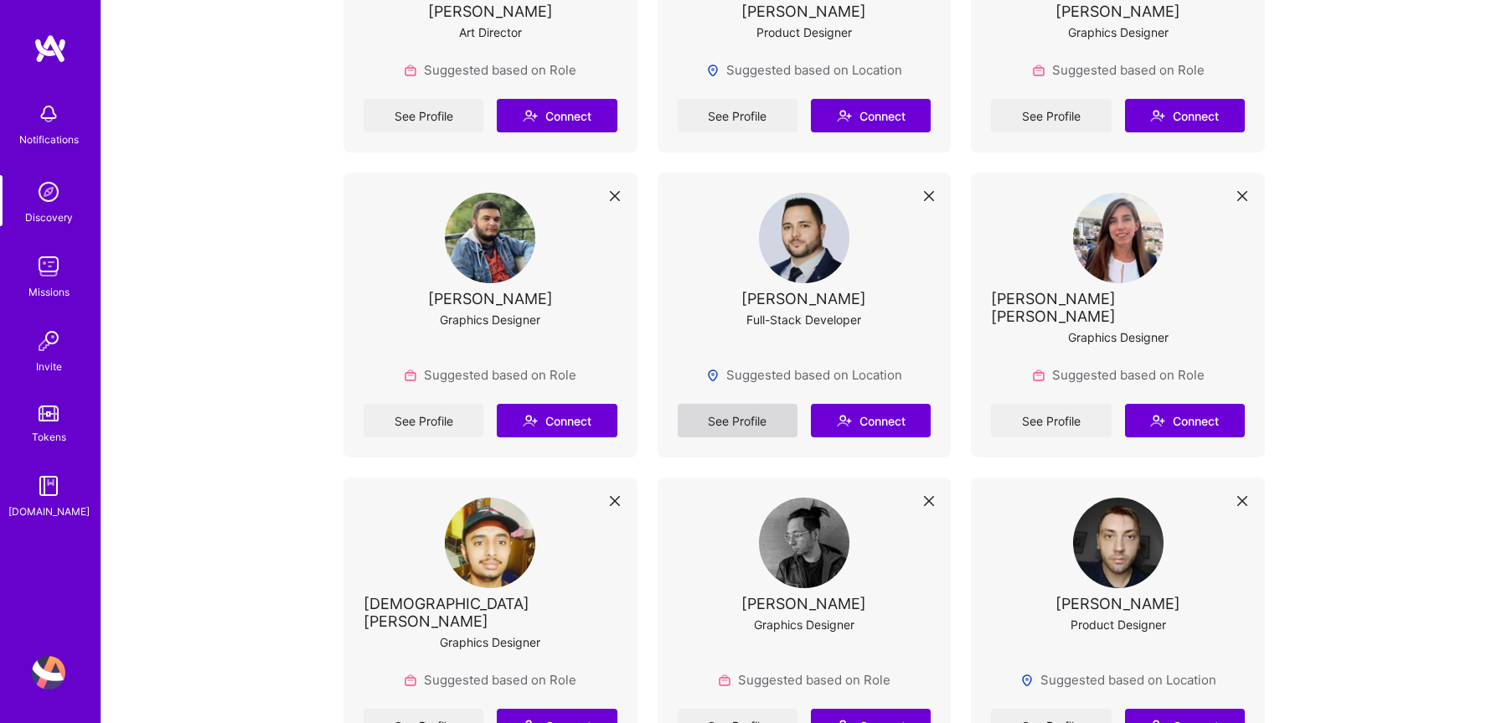
click at [747, 404] on link "See Profile" at bounding box center [738, 421] width 120 height 34
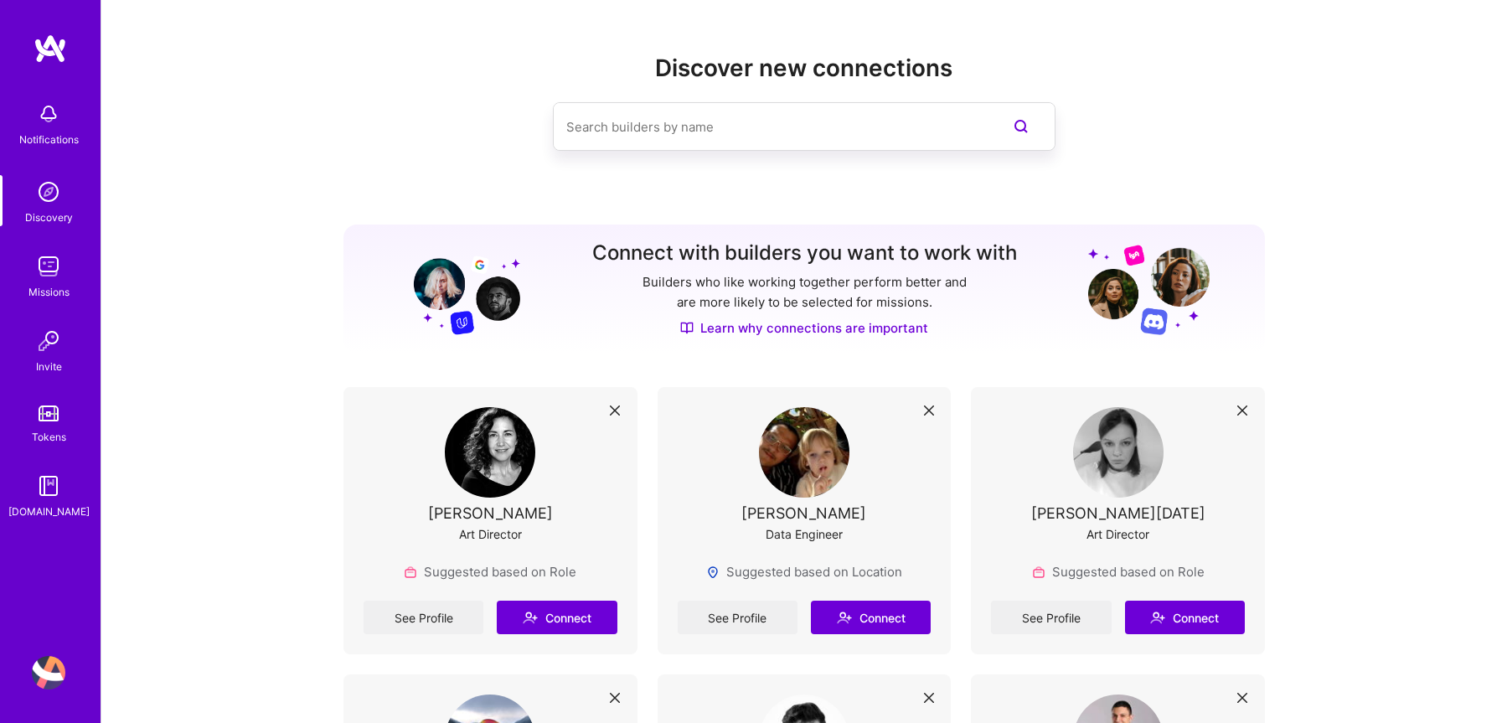
scroll to position [4813, 0]
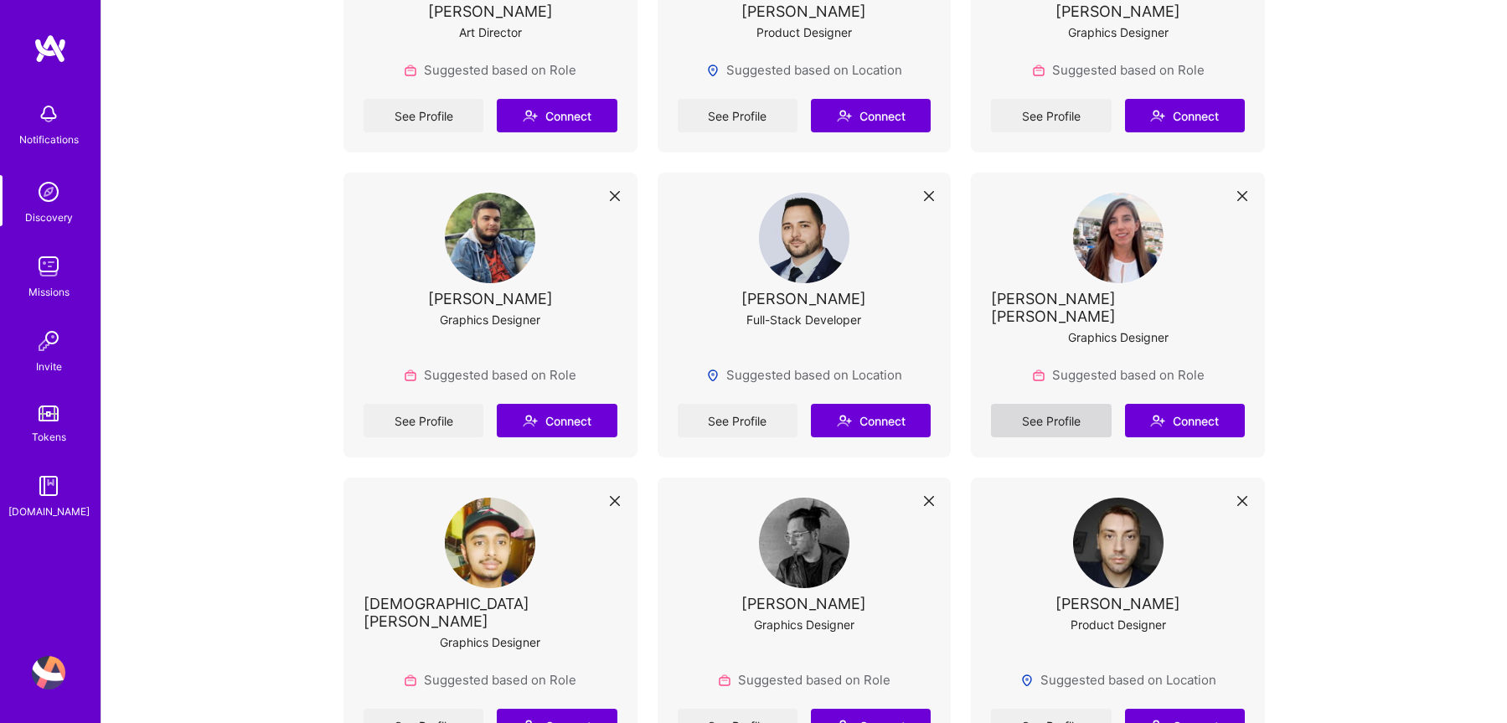
click at [1022, 404] on link "See Profile" at bounding box center [1051, 421] width 120 height 34
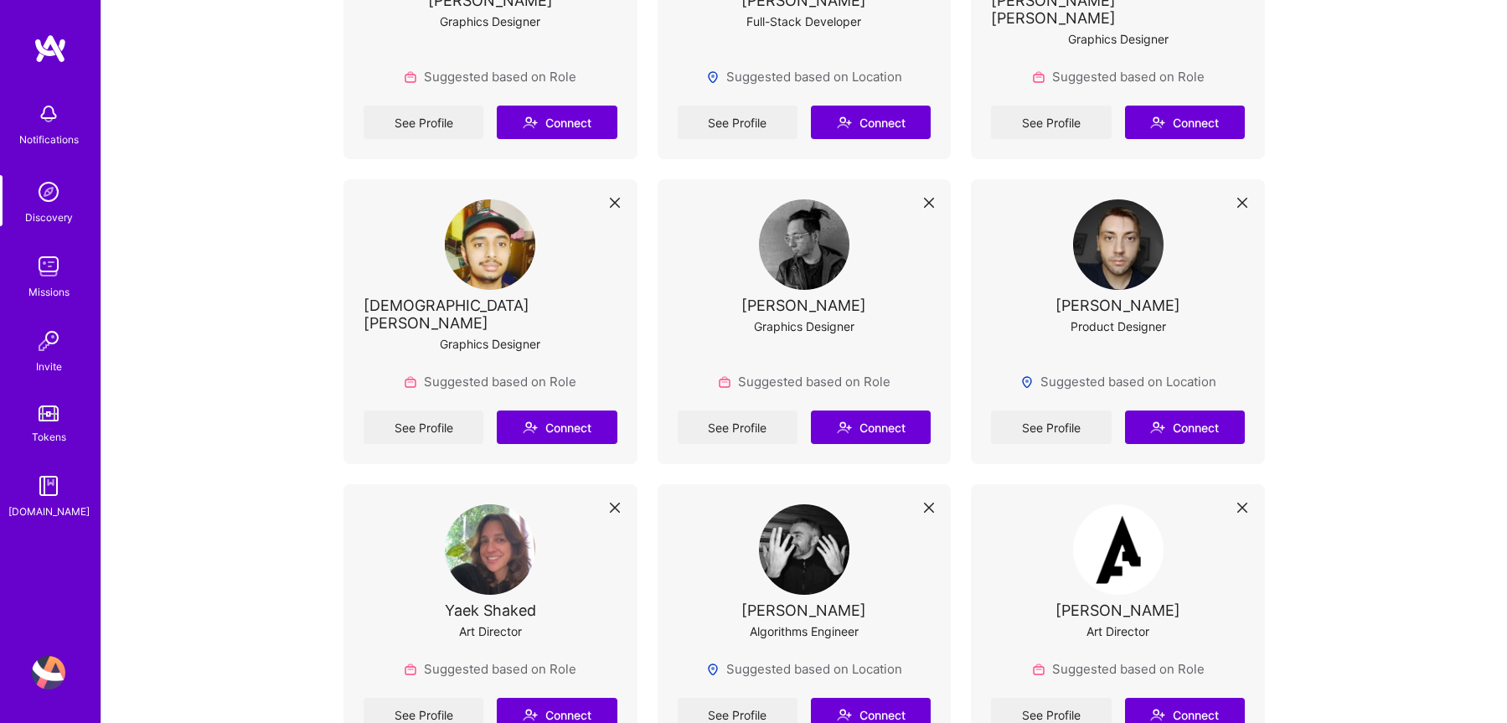
scroll to position [5129, 0]
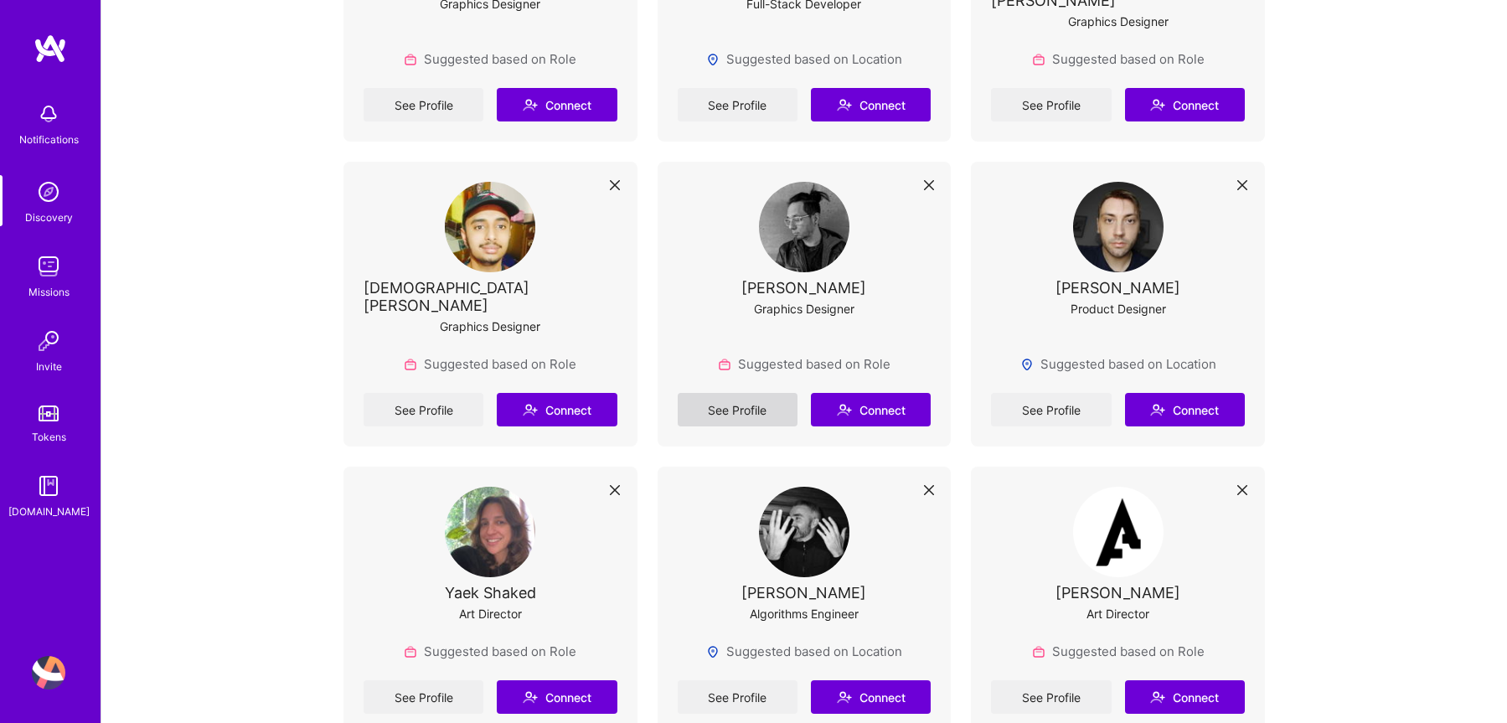
click at [730, 393] on link "See Profile" at bounding box center [738, 410] width 120 height 34
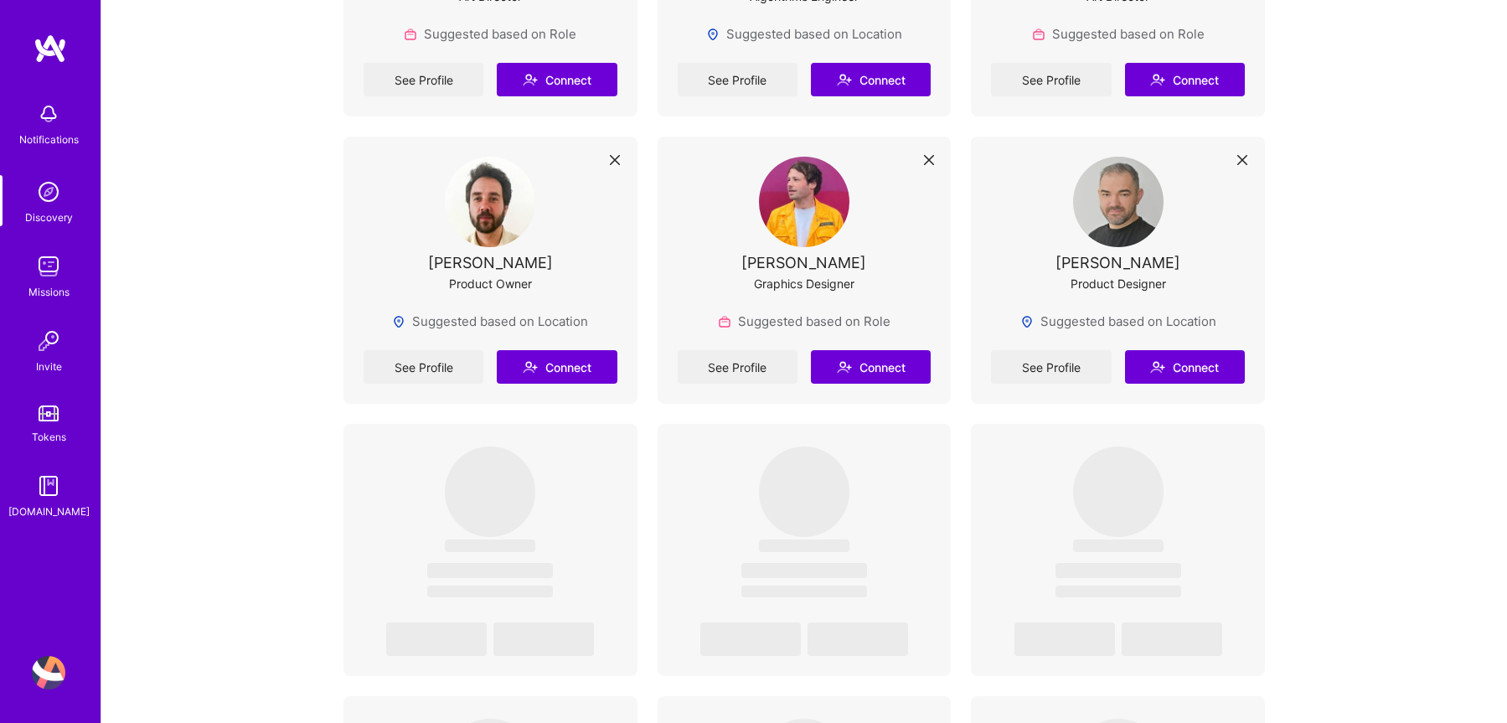
scroll to position [5754, 0]
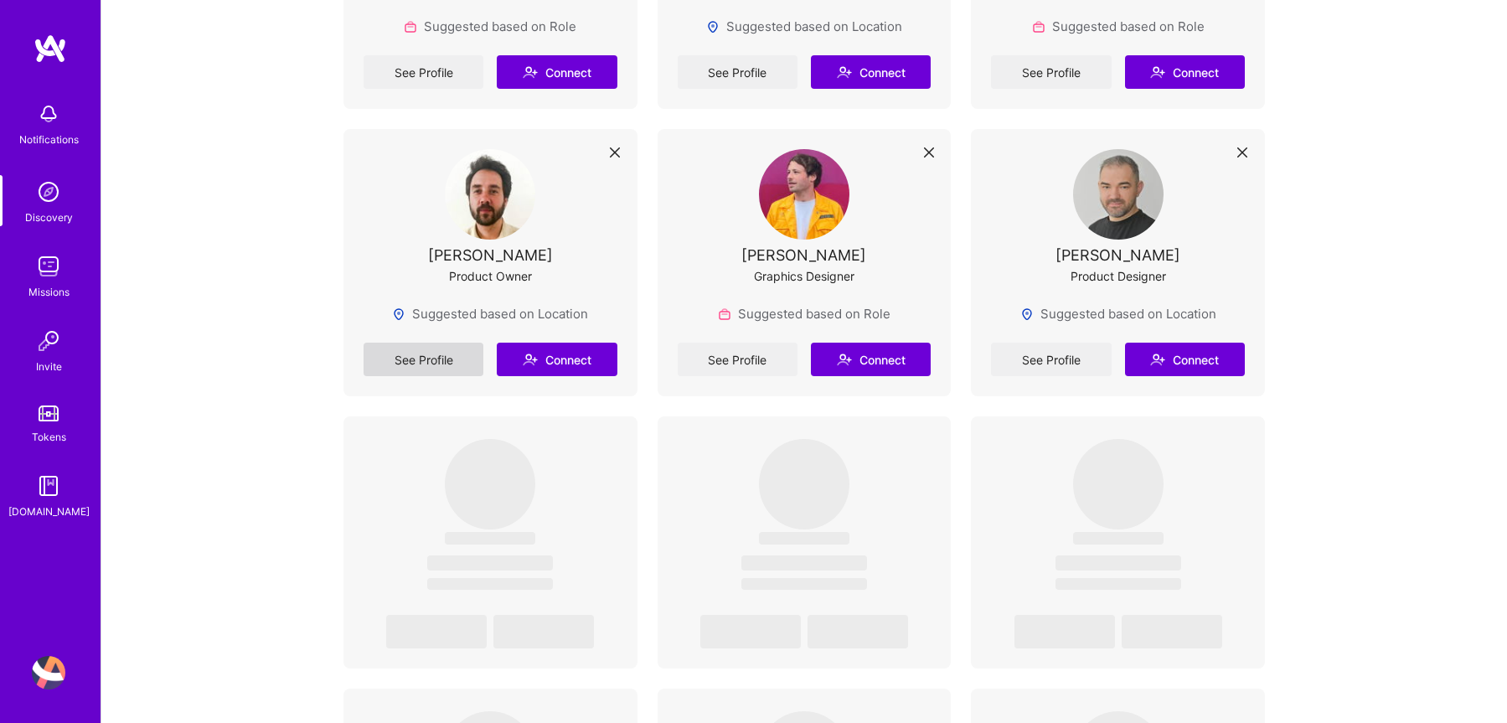
click at [416, 343] on link "See Profile" at bounding box center [424, 360] width 120 height 34
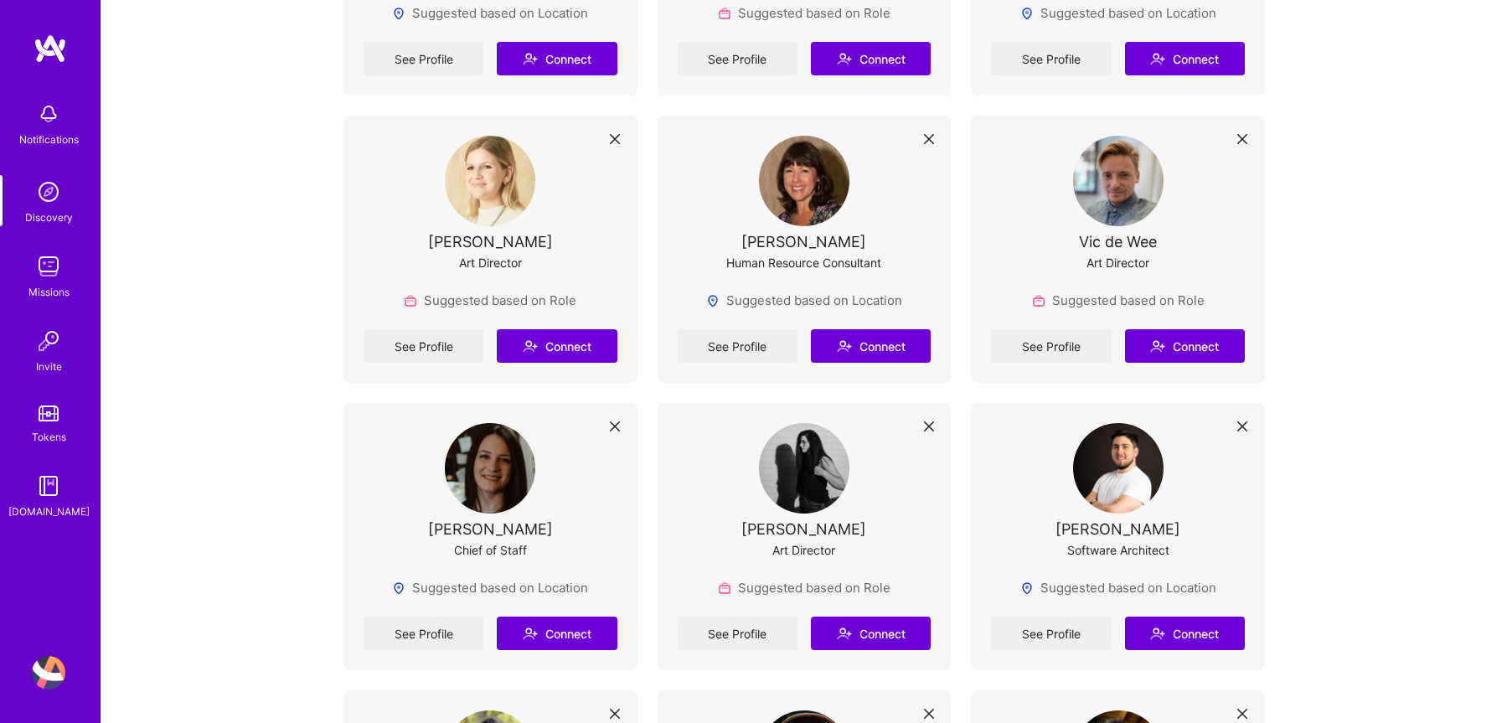
scroll to position [6927, 0]
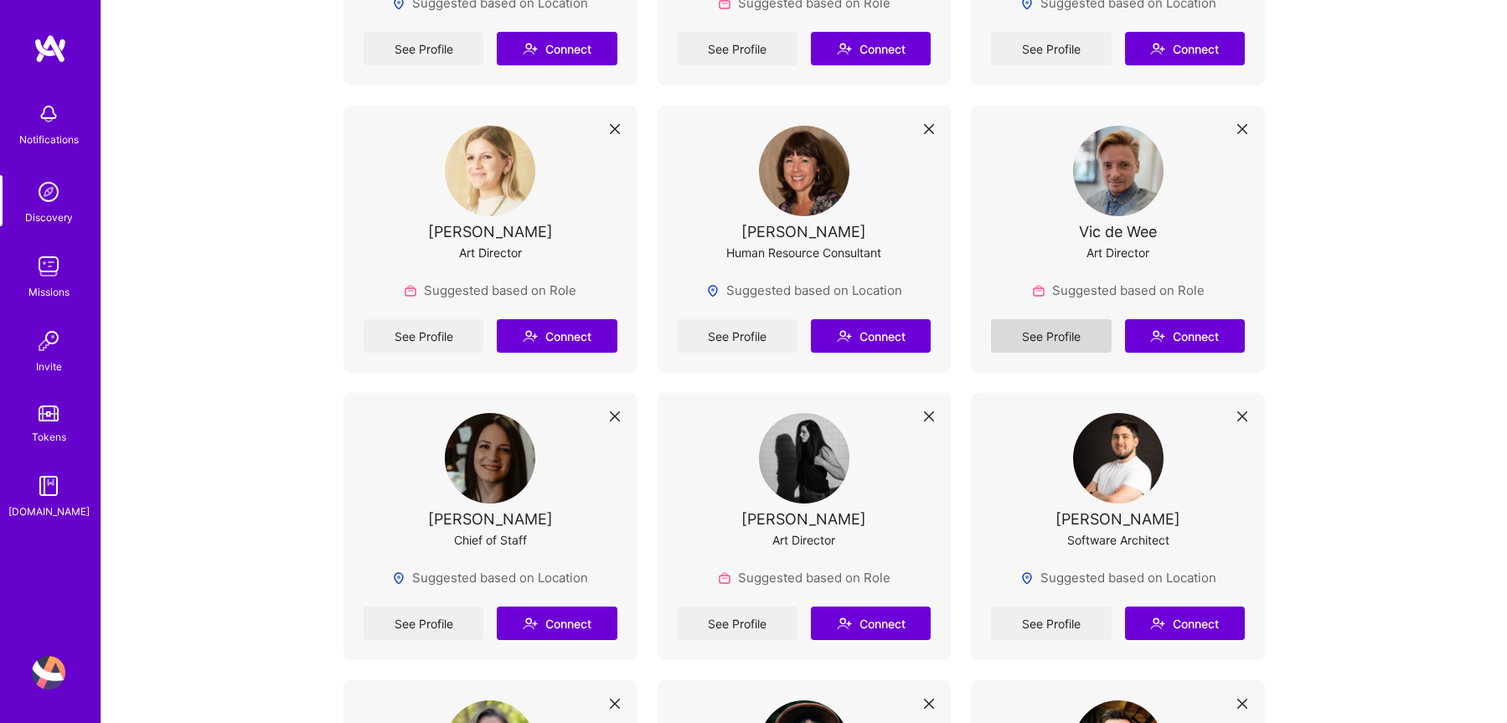
click at [1015, 319] on link "See Profile" at bounding box center [1051, 336] width 120 height 34
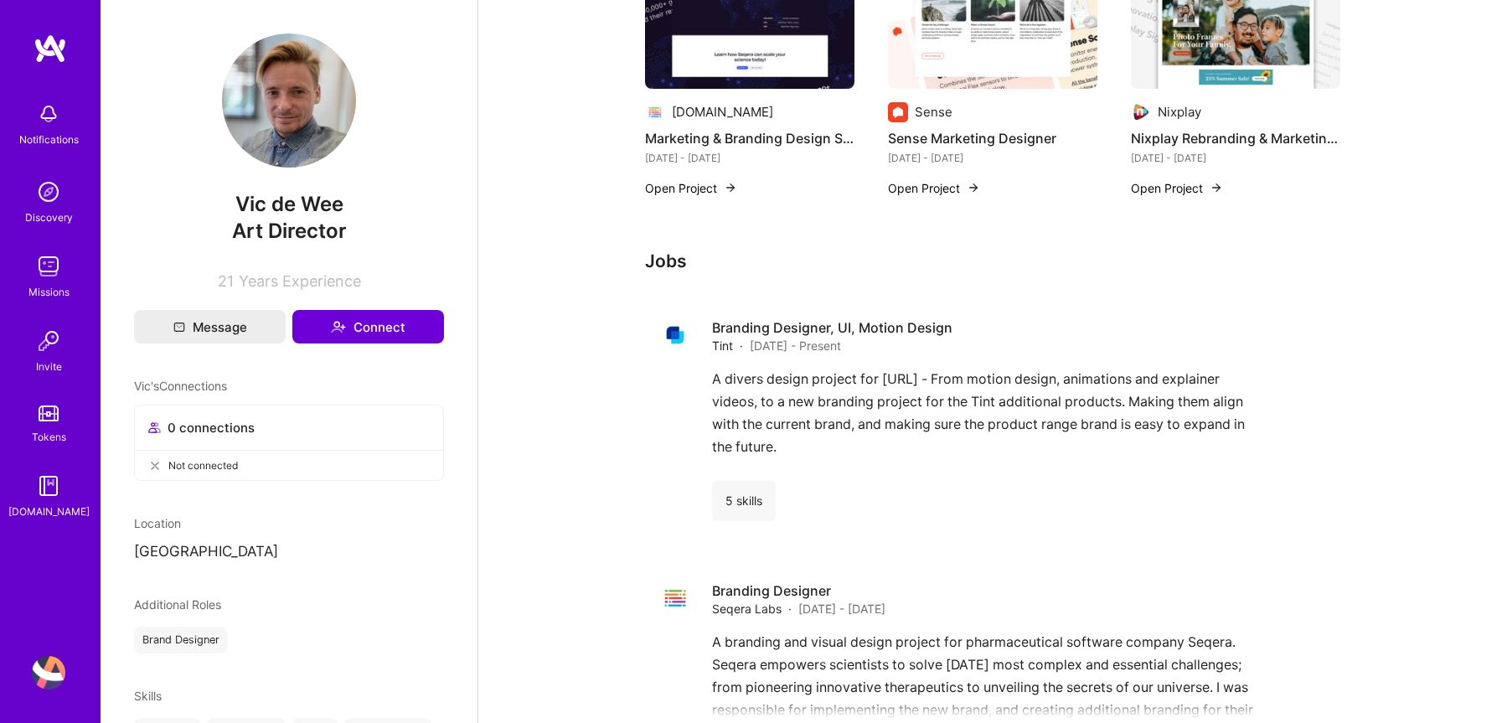
scroll to position [538, 0]
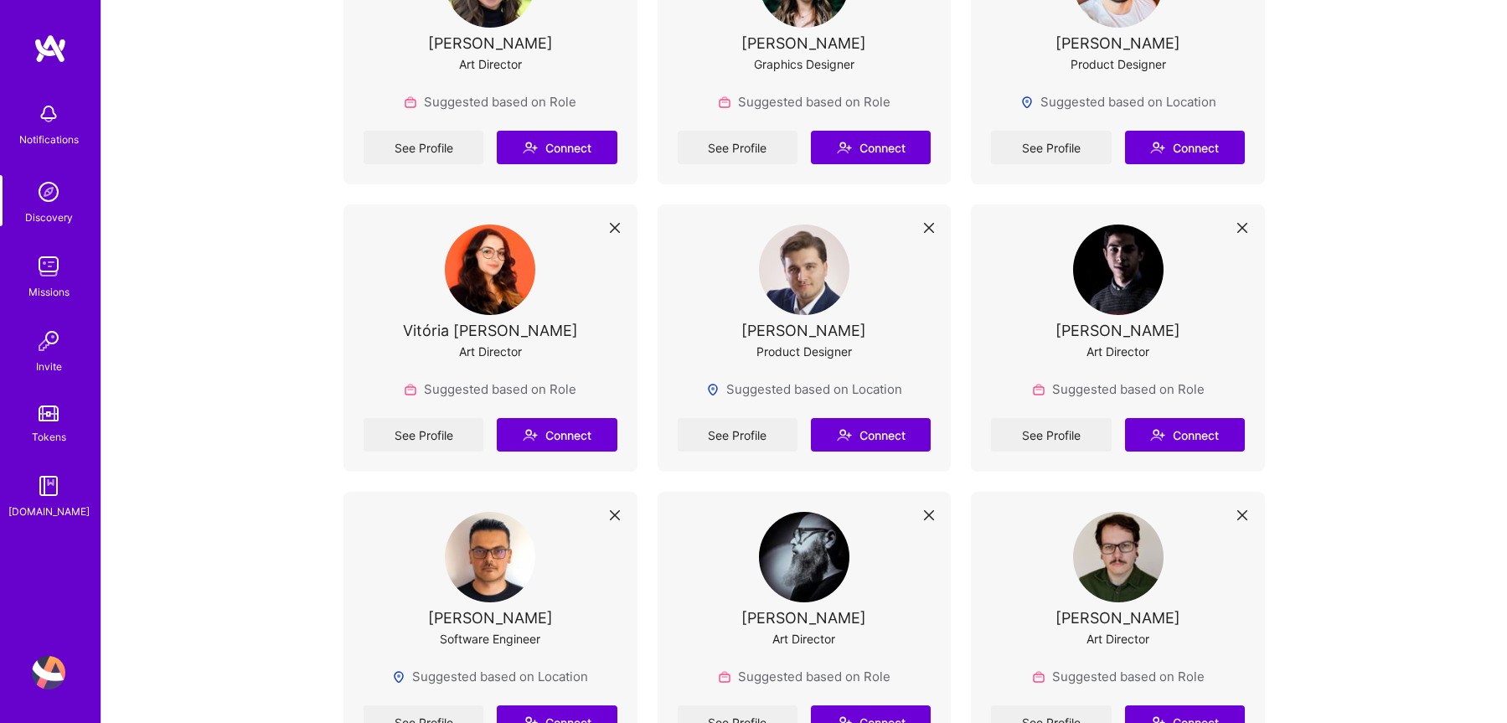
scroll to position [7706, 0]
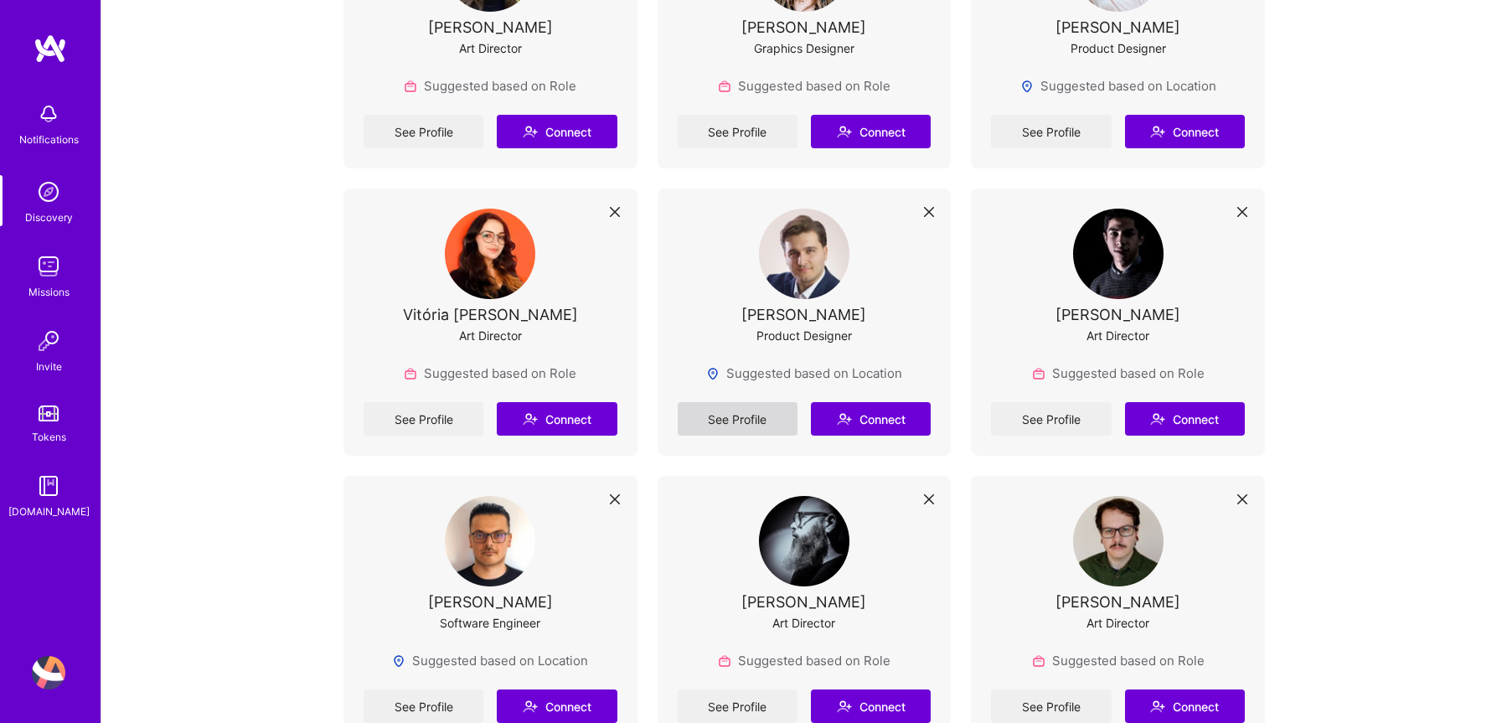
click at [743, 402] on link "See Profile" at bounding box center [738, 419] width 120 height 34
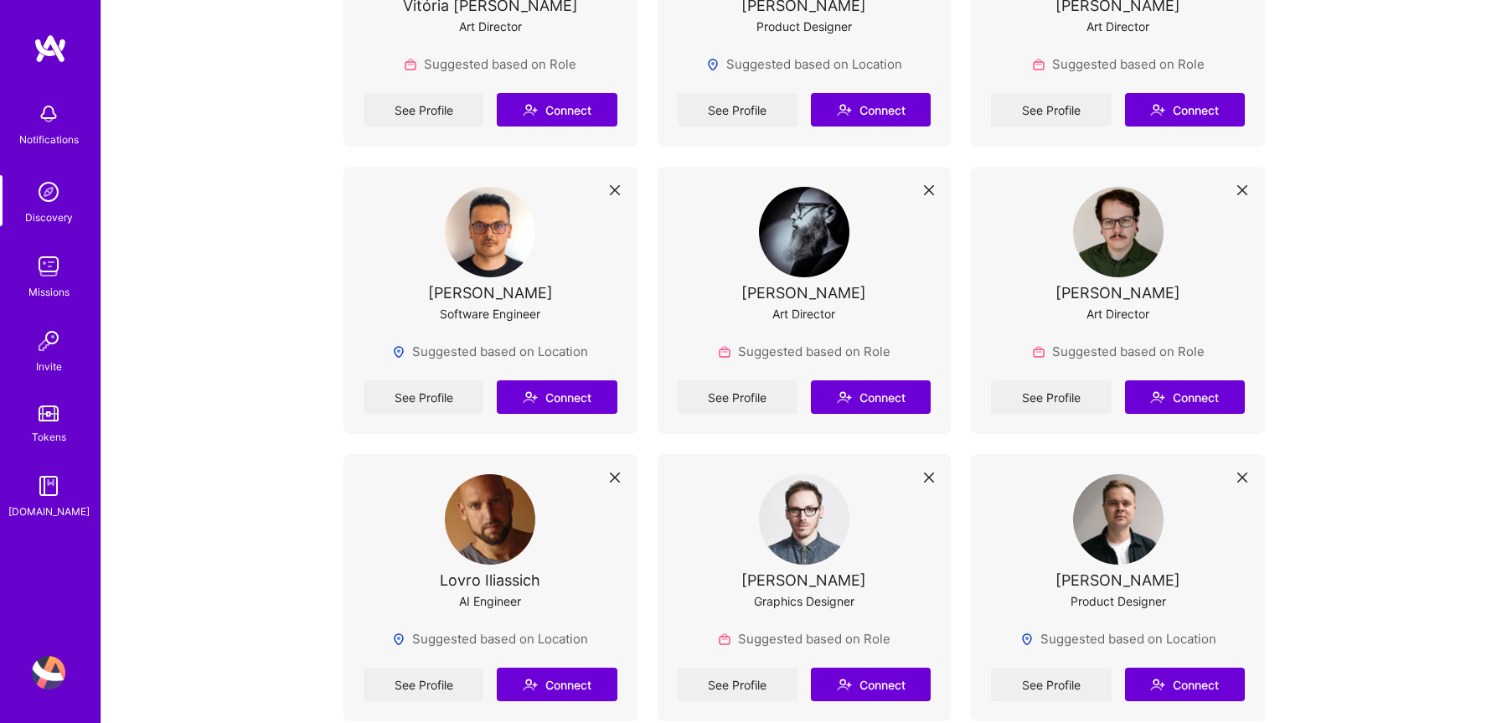
scroll to position [8014, 0]
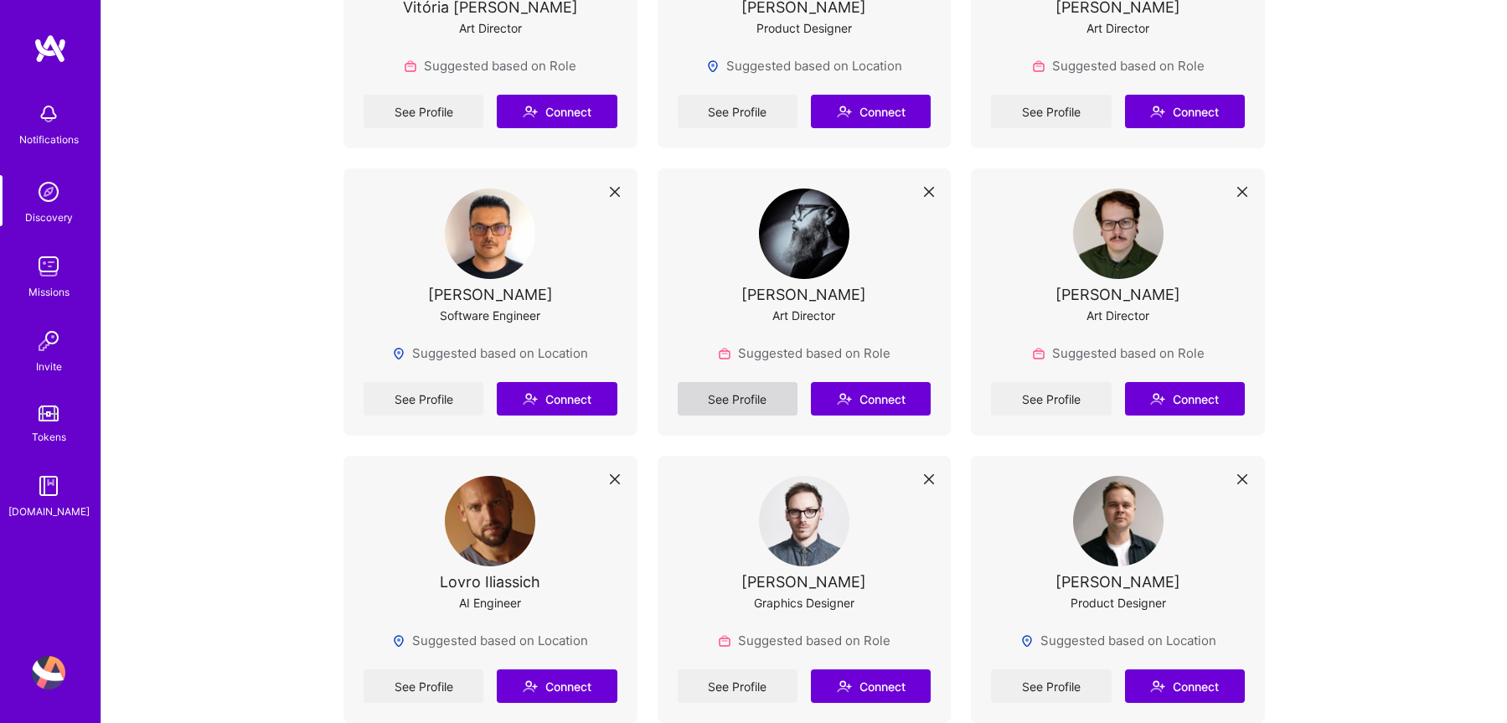
click at [726, 382] on link "See Profile" at bounding box center [738, 399] width 120 height 34
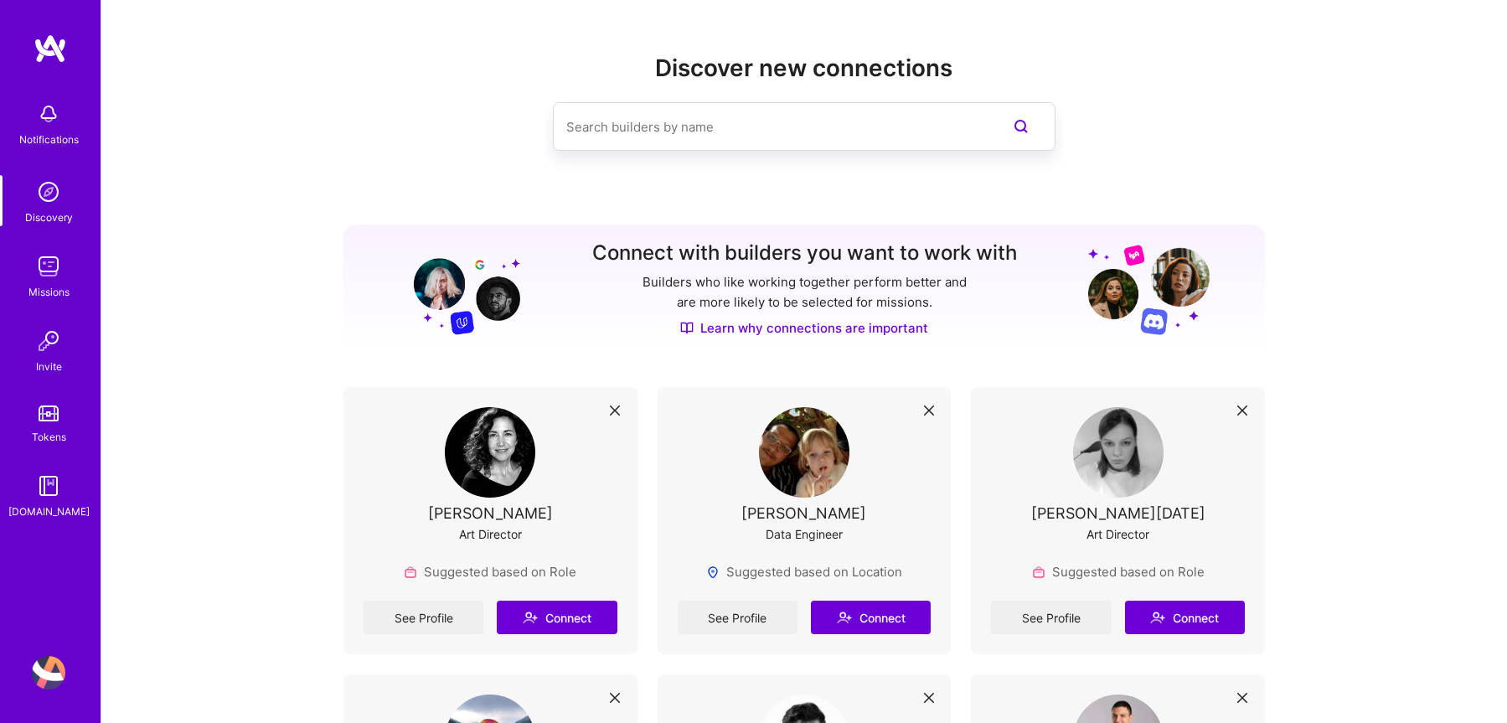
click at [47, 46] on img at bounding box center [51, 49] width 34 height 30
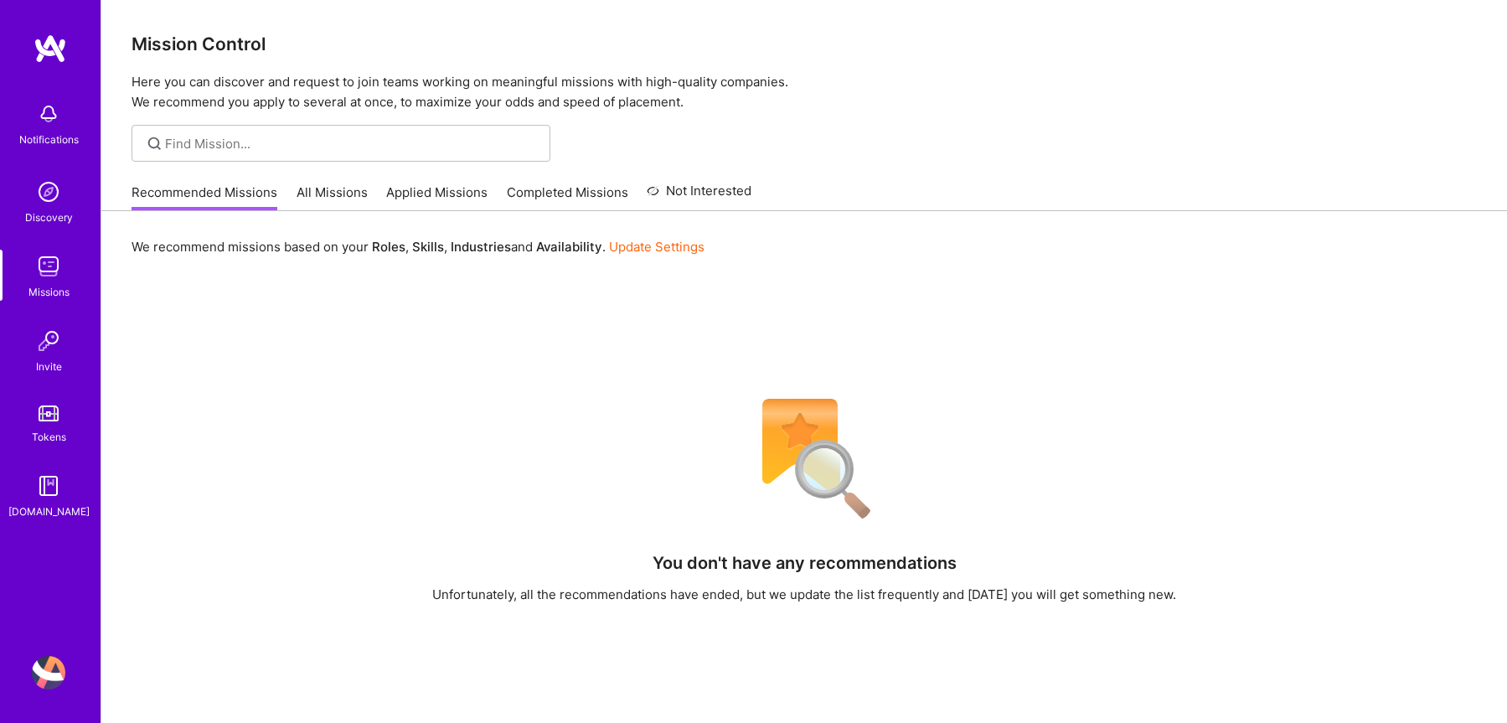
click at [54, 131] on div "Notifications" at bounding box center [48, 140] width 59 height 18
click at [54, 131] on div "Notifications Discovery Missions Invite Tokens [DOMAIN_NAME]" at bounding box center [50, 307] width 101 height 426
click at [59, 205] on img at bounding box center [49, 192] width 34 height 34
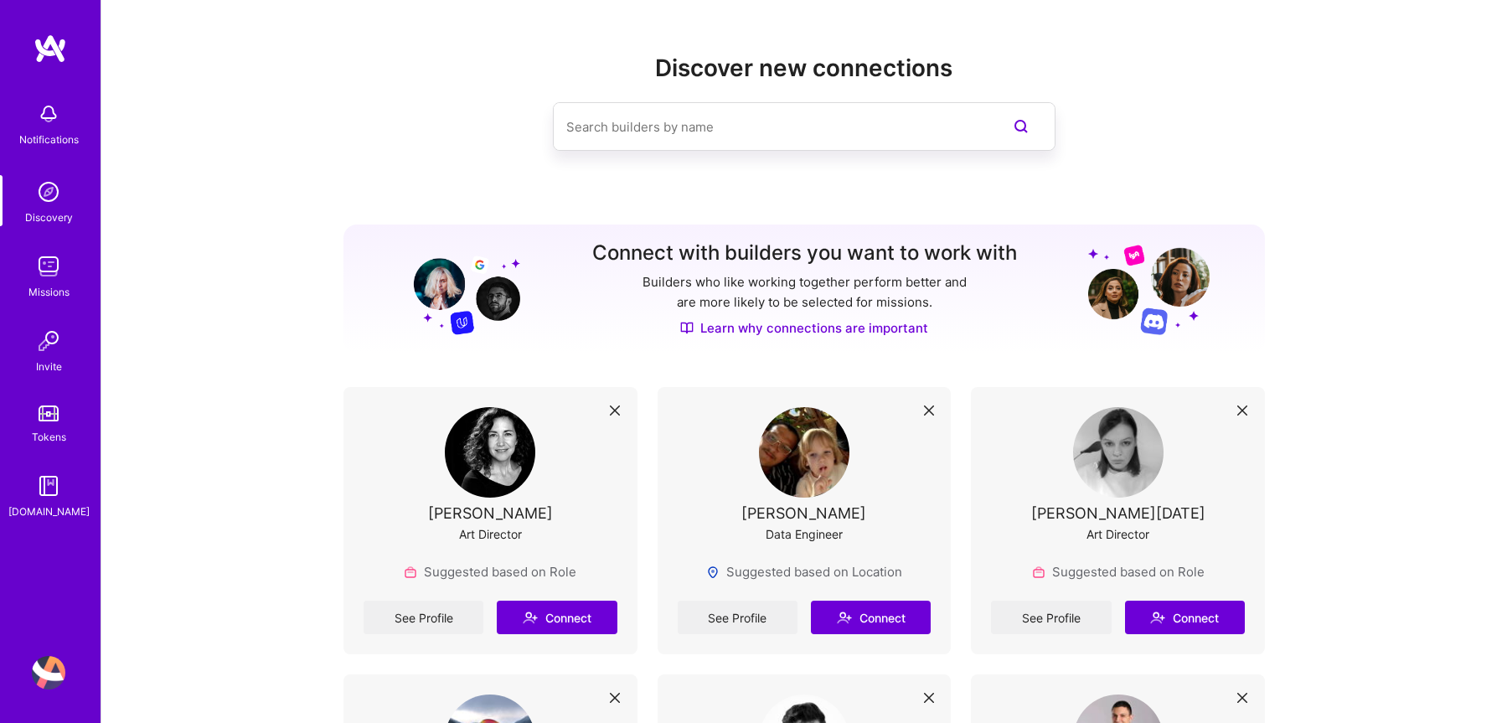
click at [50, 404] on link "Tokens" at bounding box center [49, 422] width 104 height 47
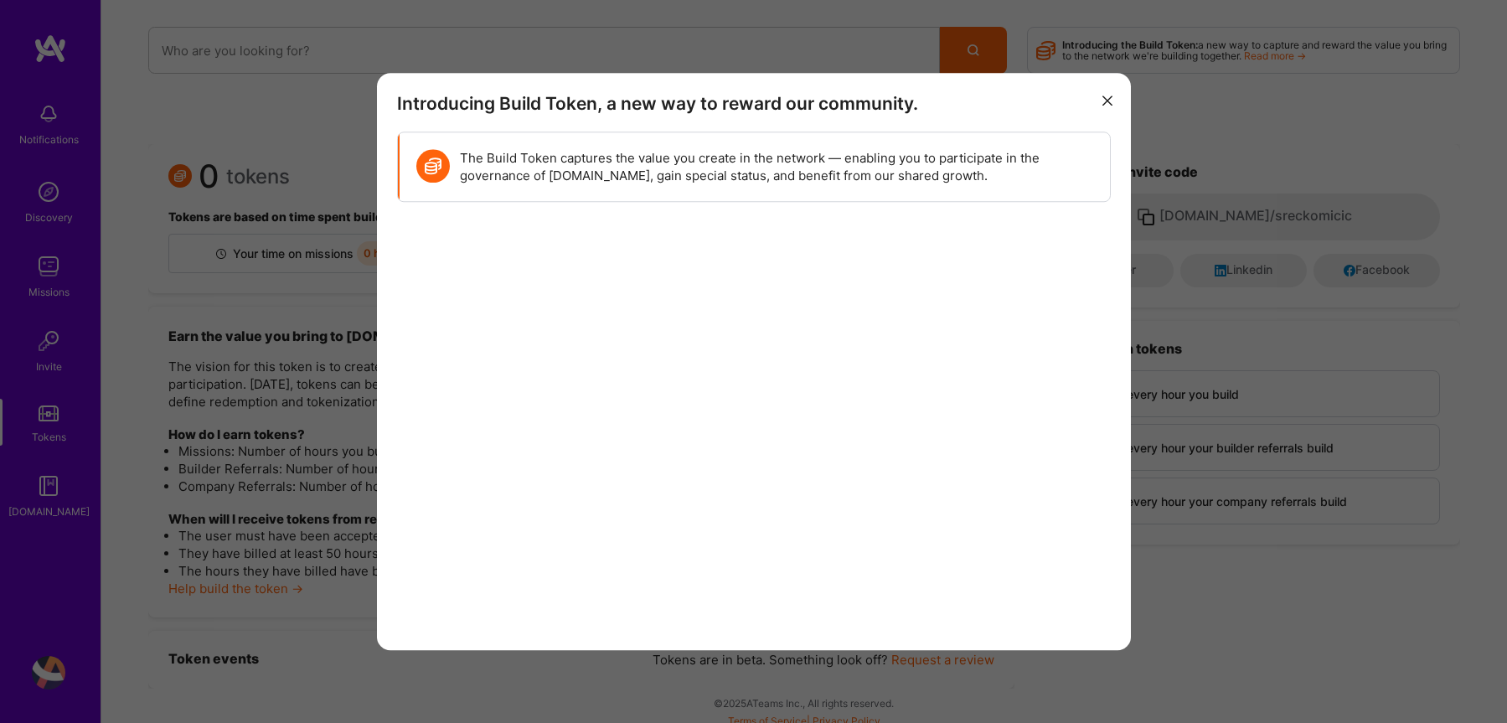
click at [1109, 102] on icon "modal" at bounding box center [1108, 101] width 10 height 10
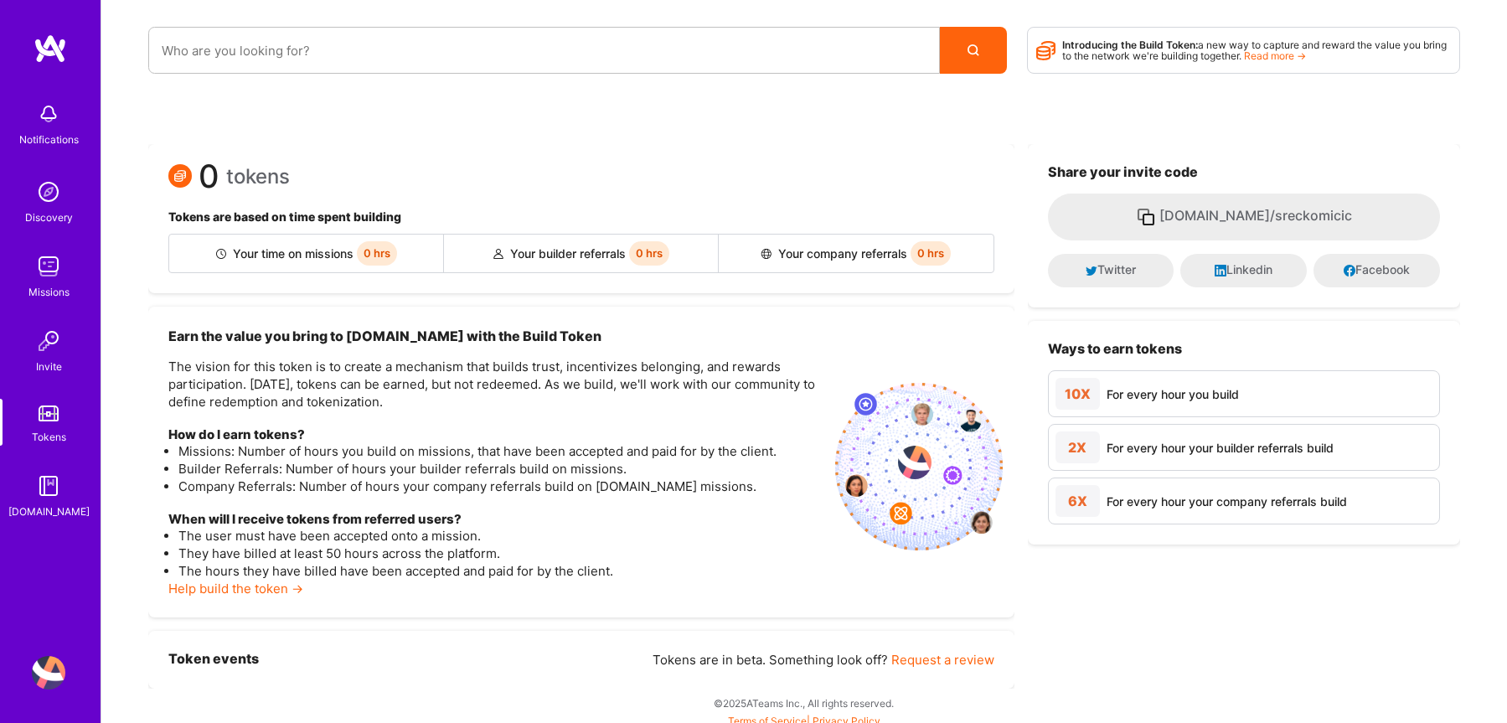
click at [57, 508] on div "[DOMAIN_NAME]" at bounding box center [48, 512] width 81 height 18
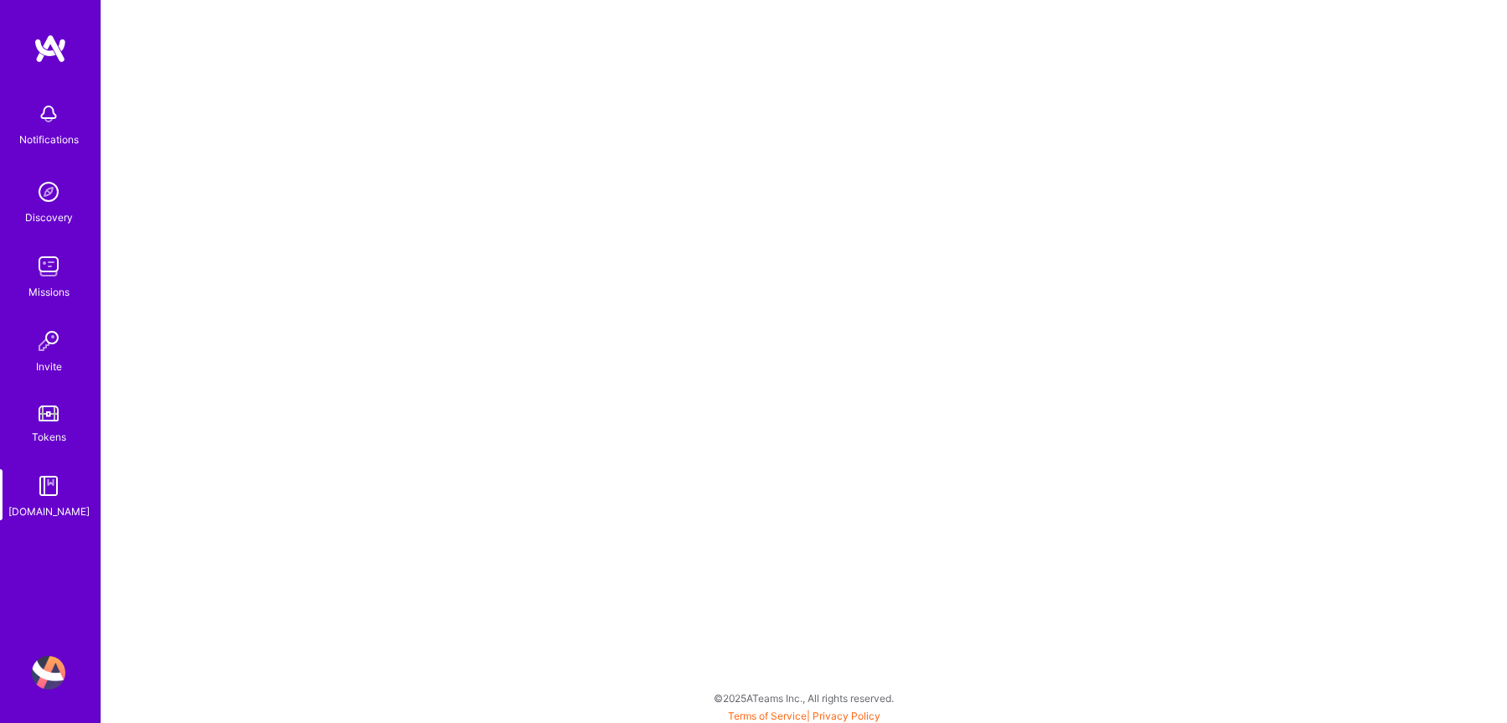
click at [53, 127] on img at bounding box center [49, 114] width 34 height 34
click at [38, 215] on div "Discovery" at bounding box center [49, 218] width 48 height 18
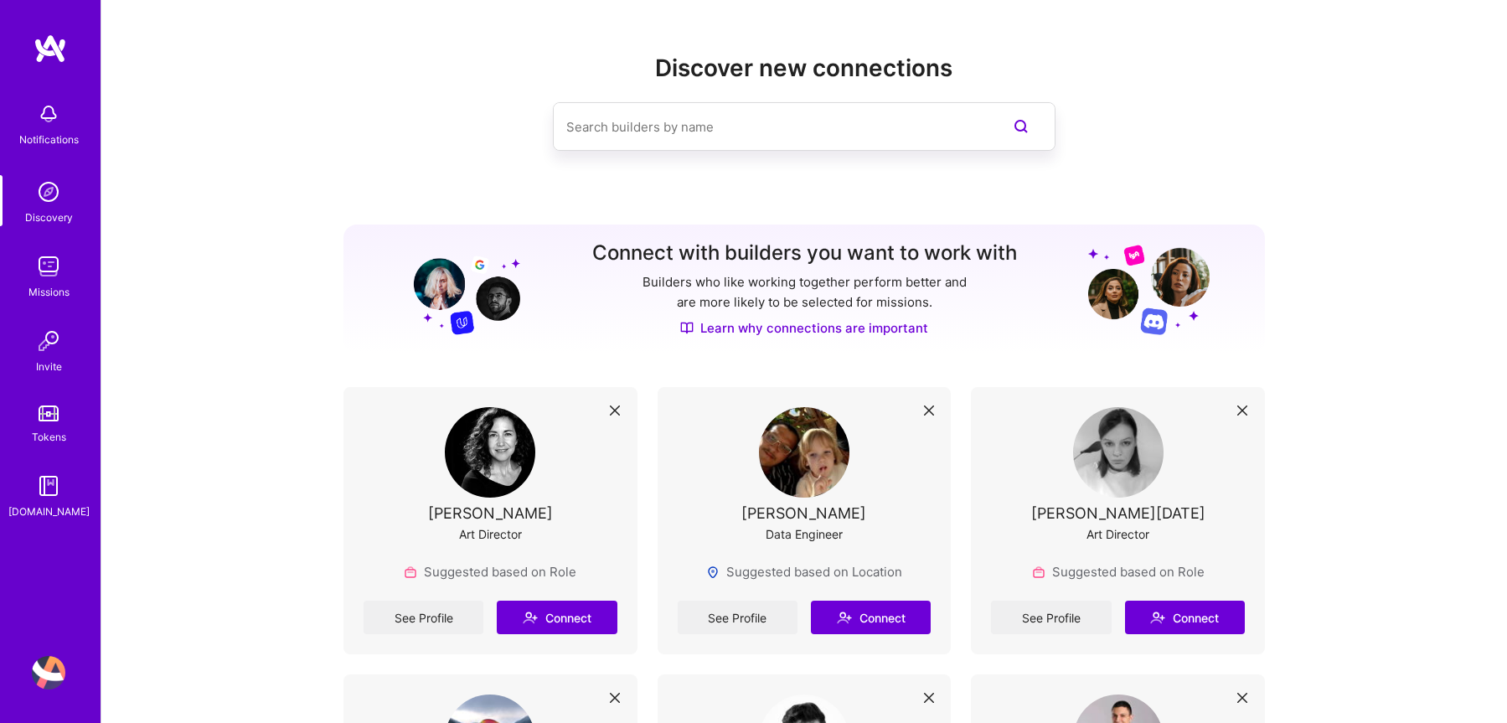
click at [45, 283] on div "Missions" at bounding box center [48, 292] width 41 height 18
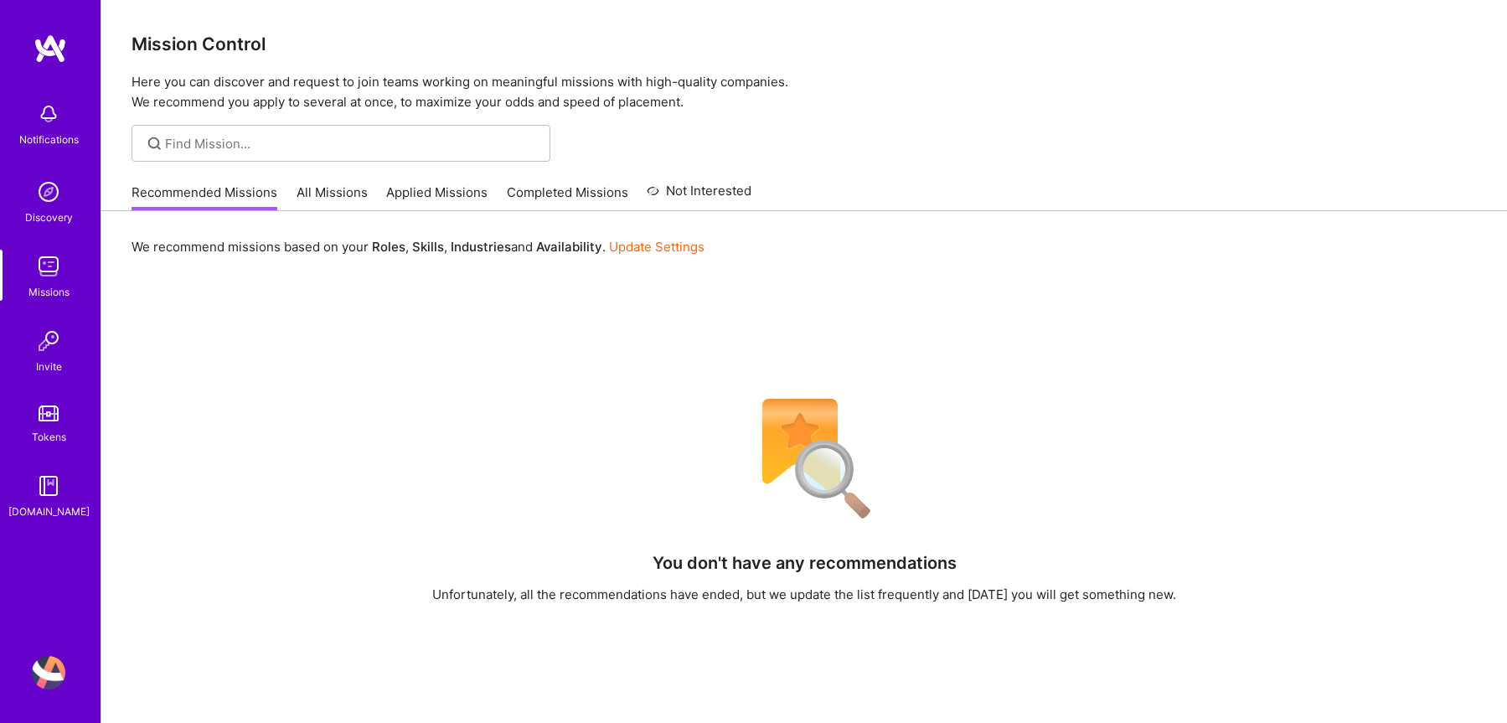
click at [336, 198] on link "All Missions" at bounding box center [332, 198] width 71 height 28
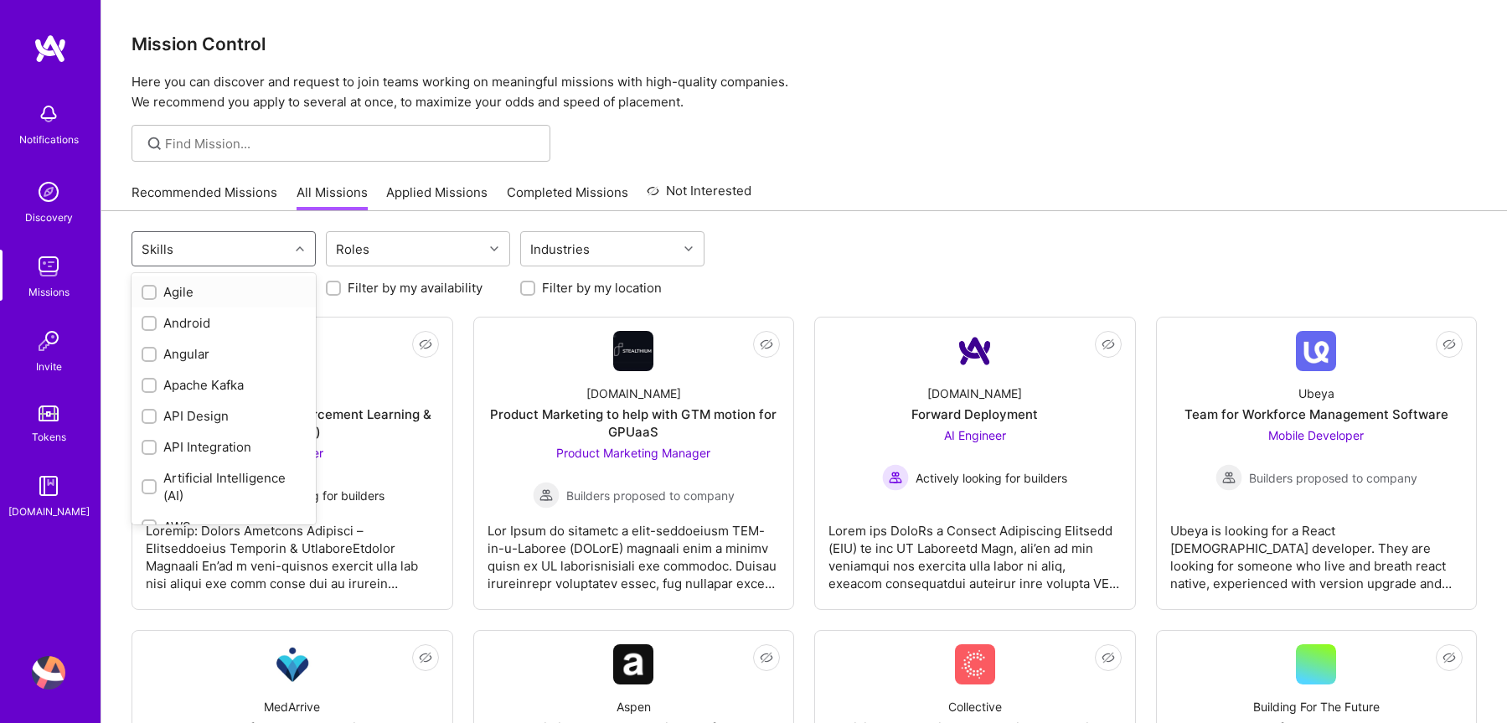
click at [294, 248] on div at bounding box center [302, 249] width 26 height 22
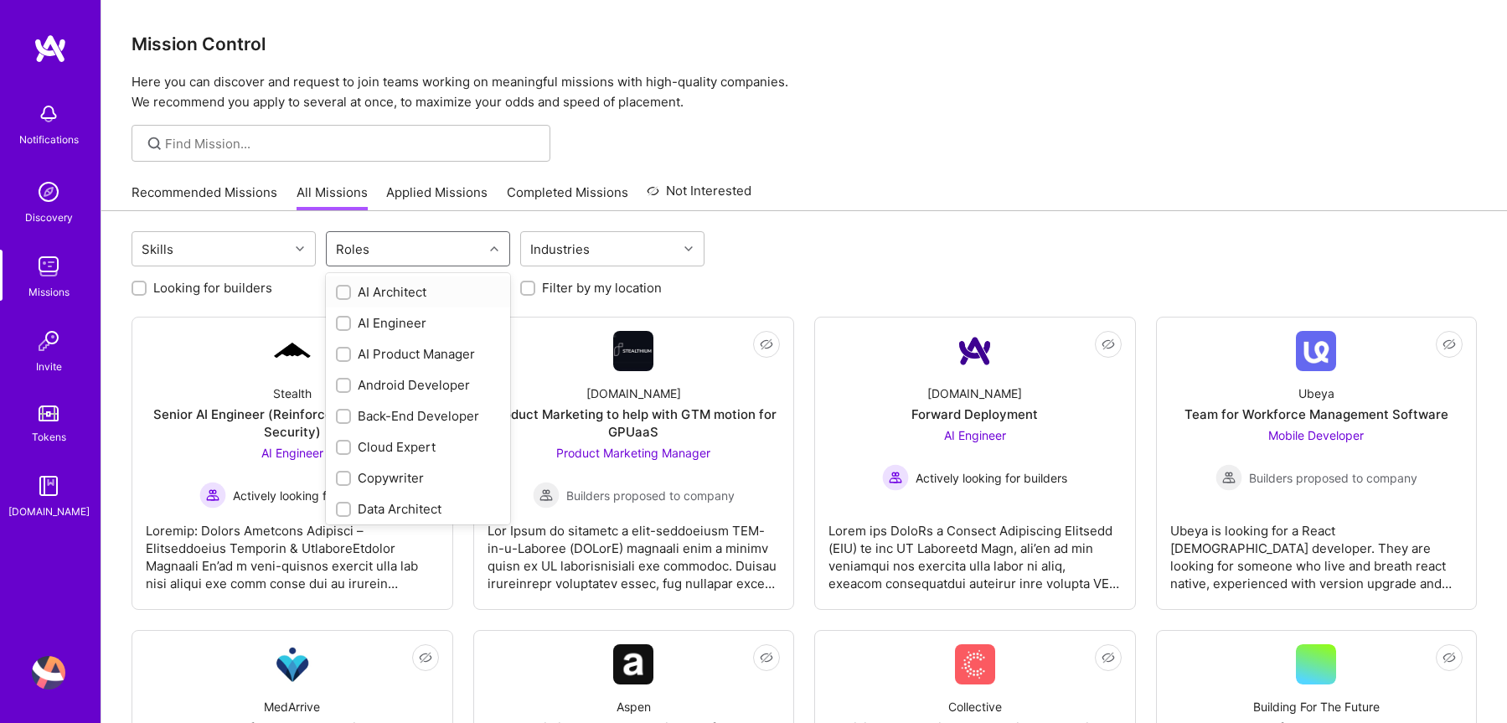
click at [402, 253] on div "Roles" at bounding box center [405, 249] width 157 height 34
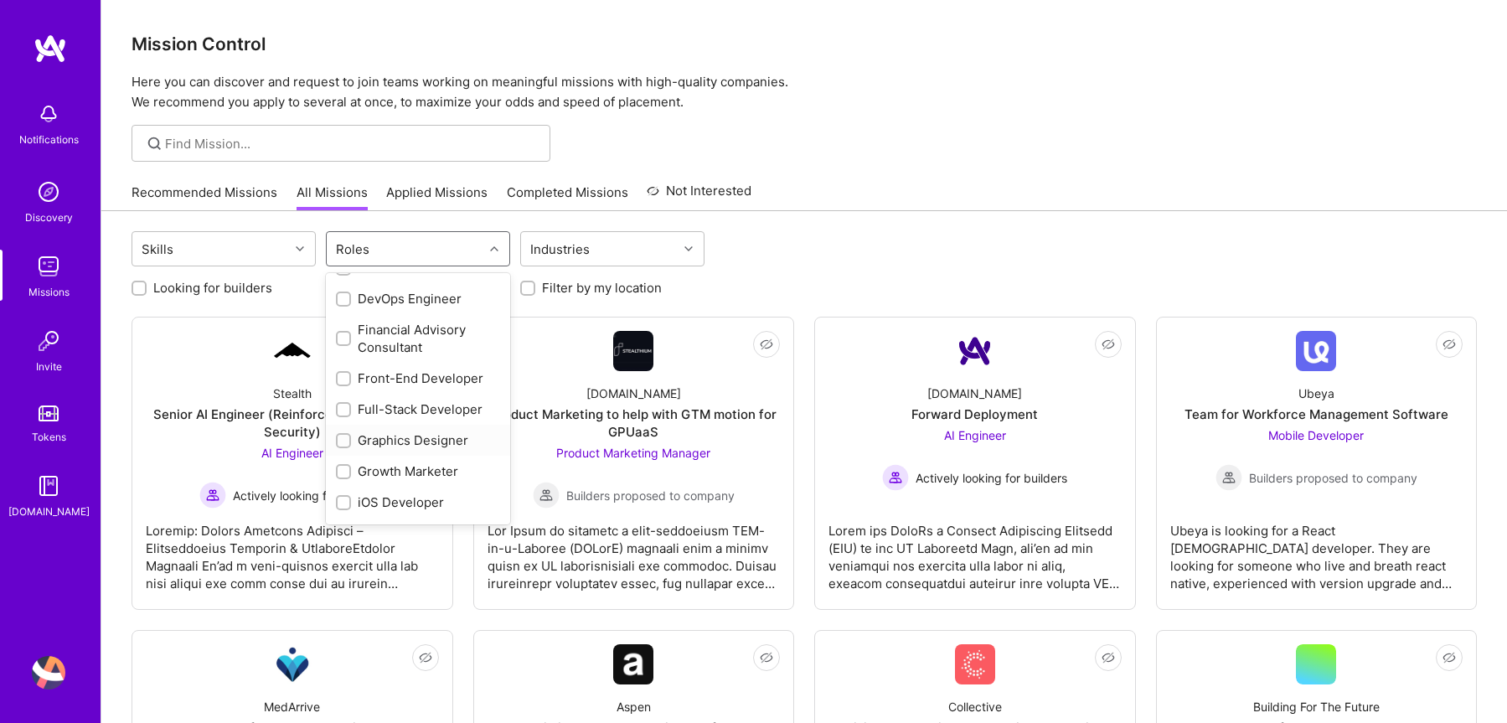
click at [345, 447] on div at bounding box center [343, 440] width 15 height 15
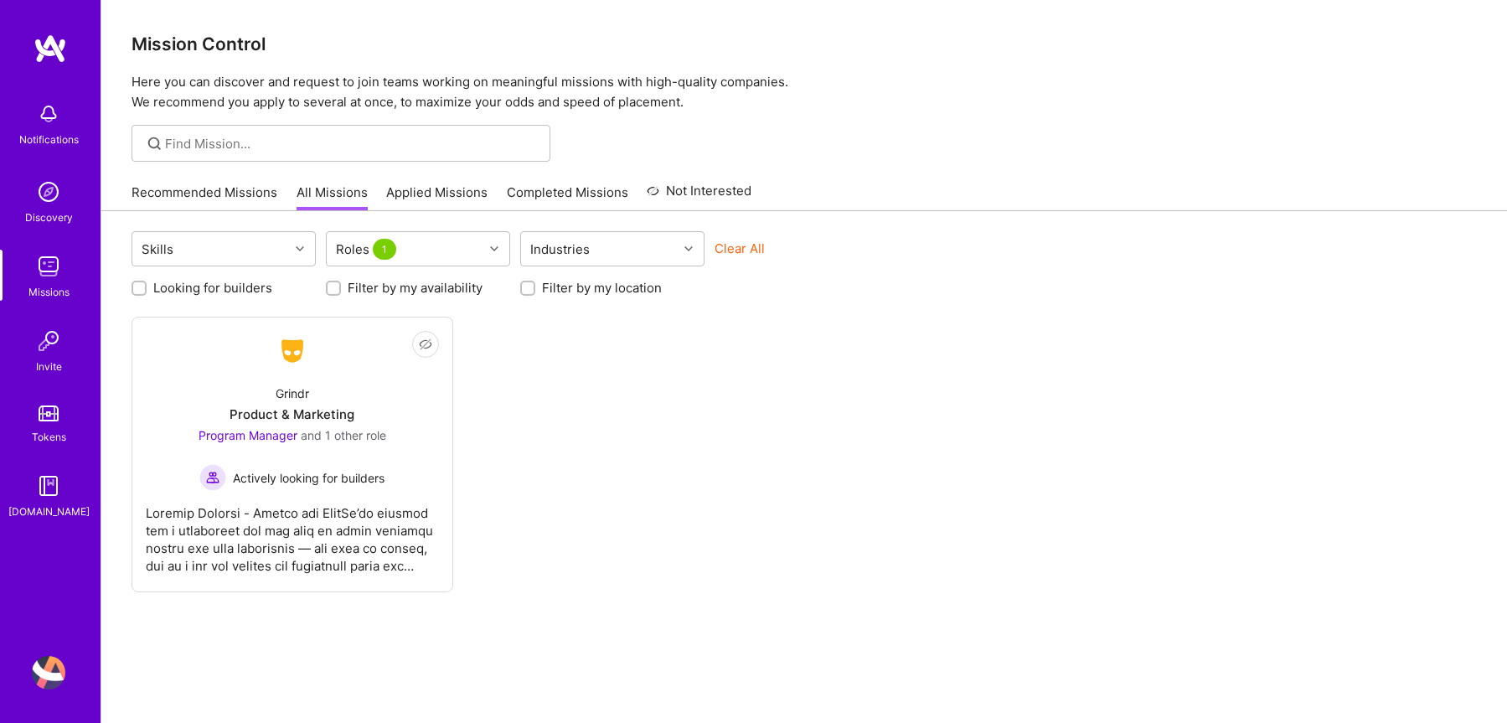
click at [560, 444] on div "Not Interested Grindr Product & Marketing Program Manager and 1 other role Acti…" at bounding box center [805, 455] width 1346 height 276
click at [326, 478] on span "Actively looking for builders" at bounding box center [309, 478] width 152 height 18
click at [479, 247] on div "Roles 1" at bounding box center [405, 249] width 157 height 34
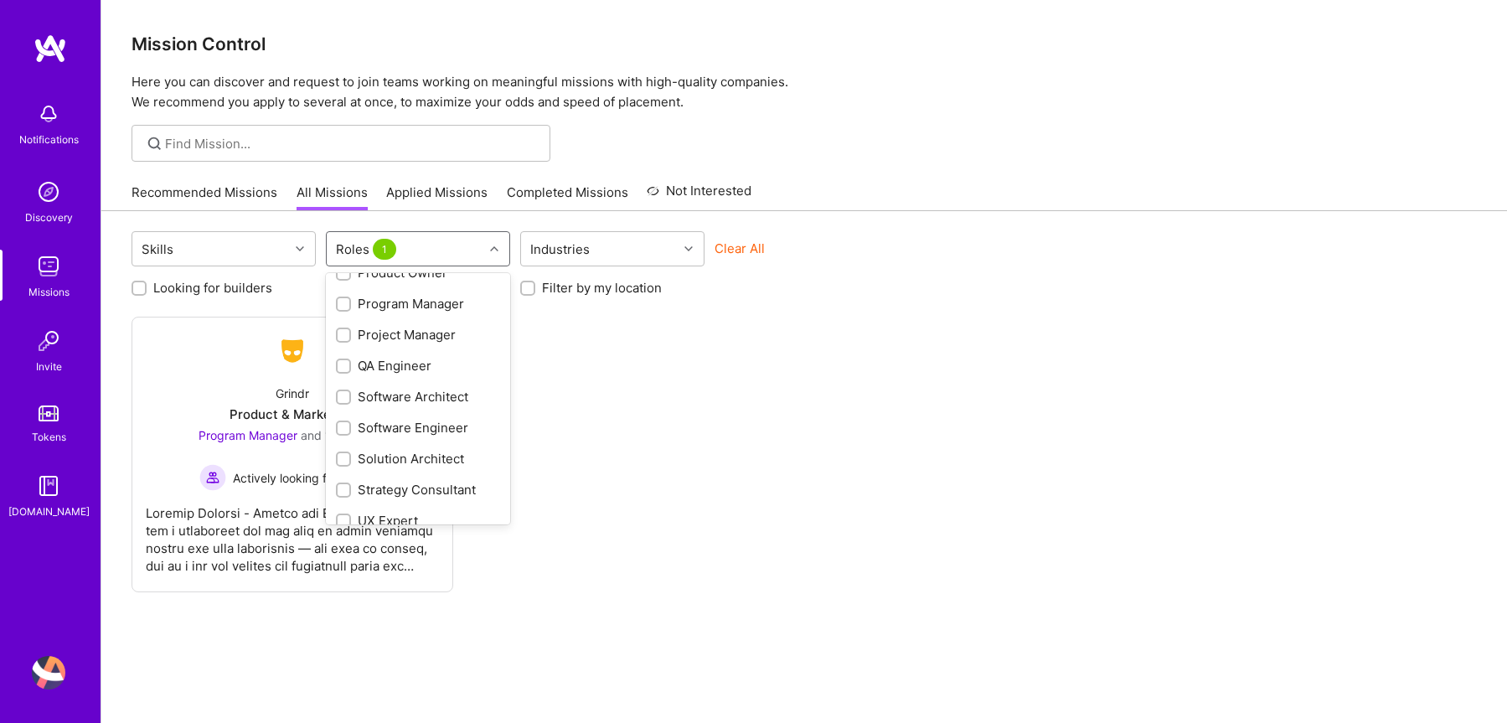
scroll to position [752, 0]
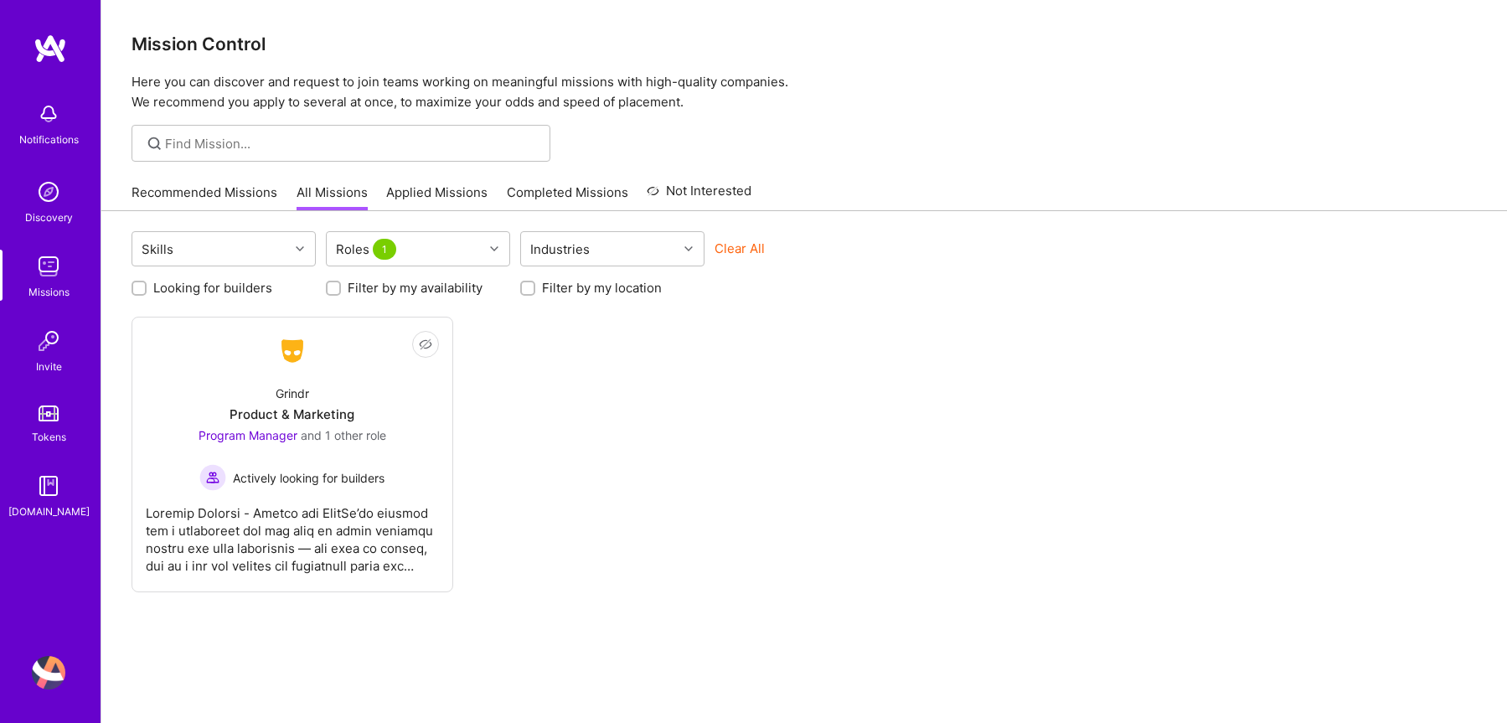
click at [633, 377] on div "Not Interested Grindr Product & Marketing Program Manager and 1 other role Acti…" at bounding box center [805, 455] width 1346 height 276
